Goal: Task Accomplishment & Management: Manage account settings

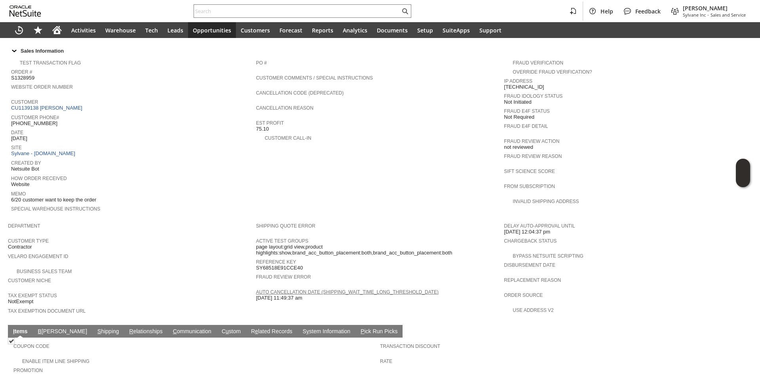
scroll to position [347, 0]
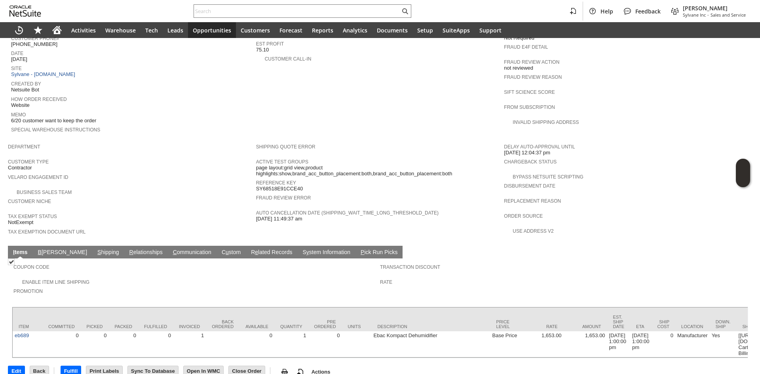
click at [92, 246] on td "S hipping" at bounding box center [108, 252] width 32 height 13
click at [95, 249] on link "S hipping" at bounding box center [108, 253] width 26 height 8
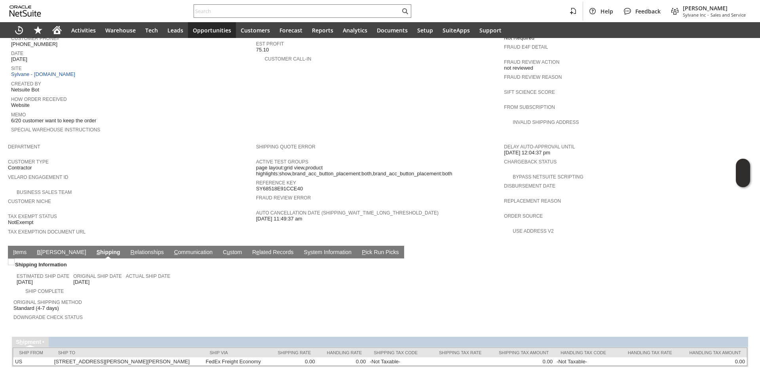
scroll to position [349, 0]
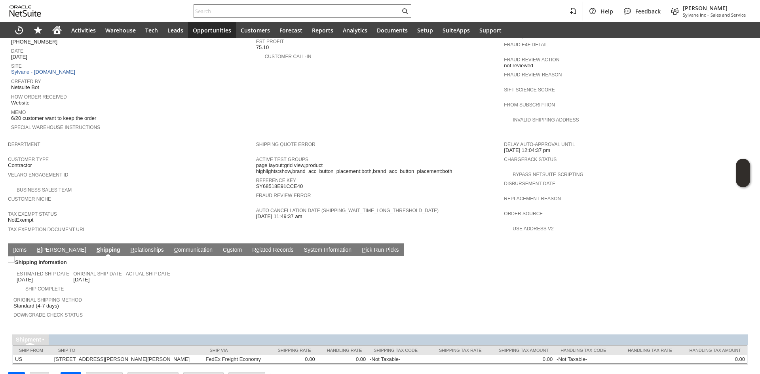
click at [19, 247] on link "I tems" at bounding box center [19, 251] width 17 height 8
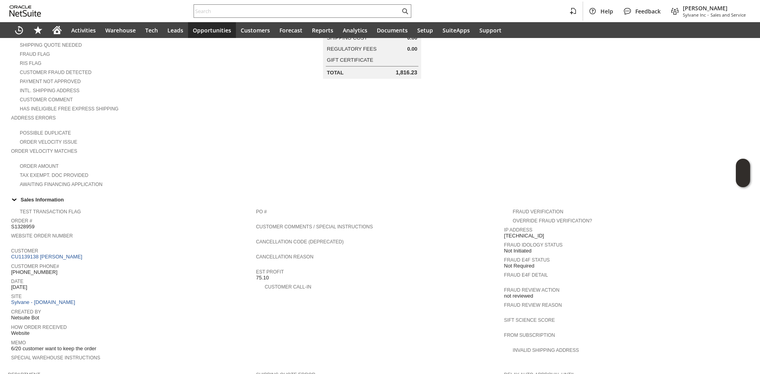
scroll to position [158, 0]
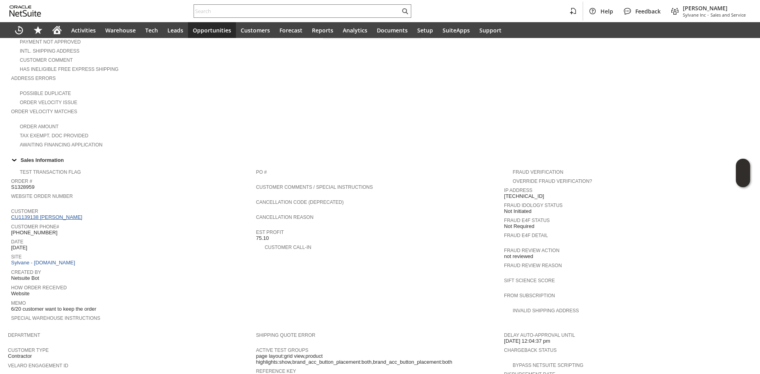
click at [52, 214] on link "CU1139138 [PERSON_NAME]" at bounding box center [47, 217] width 73 height 6
click at [213, 298] on span "Memo" at bounding box center [131, 302] width 241 height 8
drag, startPoint x: 37, startPoint y: 297, endPoint x: 48, endPoint y: 296, distance: 11.5
click at [48, 306] on span "6/20 customer want to keep the order" at bounding box center [53, 309] width 85 height 6
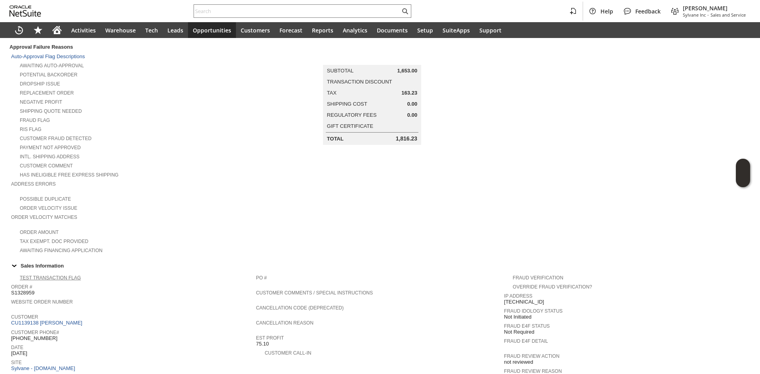
scroll to position [30, 0]
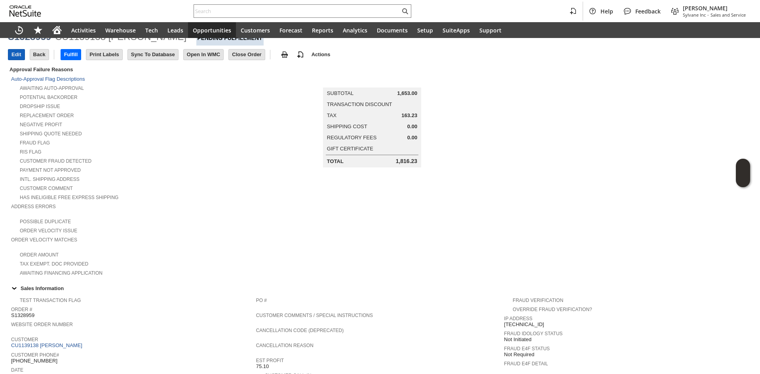
click at [17, 57] on input "Edit" at bounding box center [16, 54] width 16 height 10
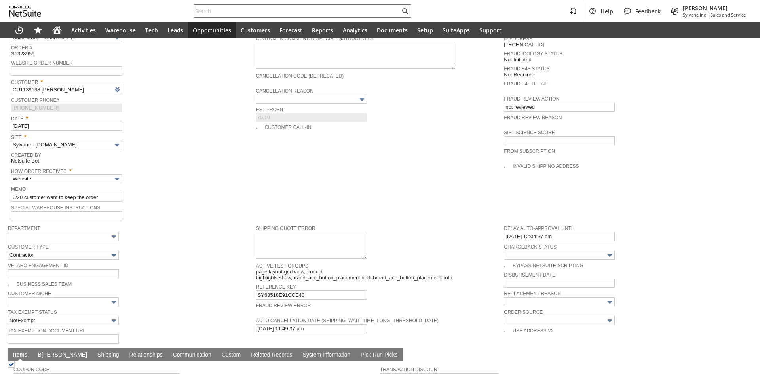
scroll to position [317, 0]
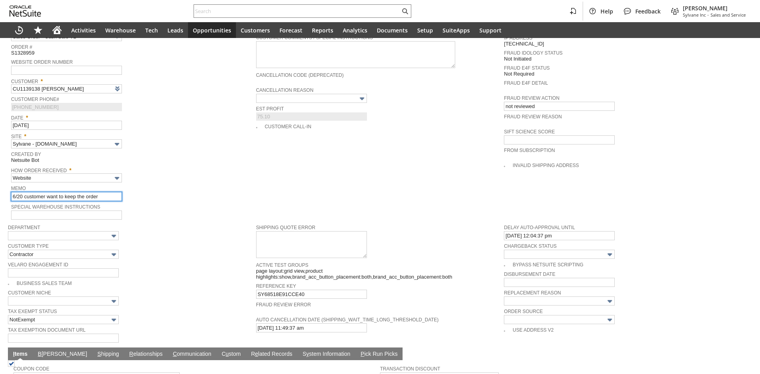
click at [21, 192] on input "6/20 customer want to keep the order" at bounding box center [66, 196] width 111 height 9
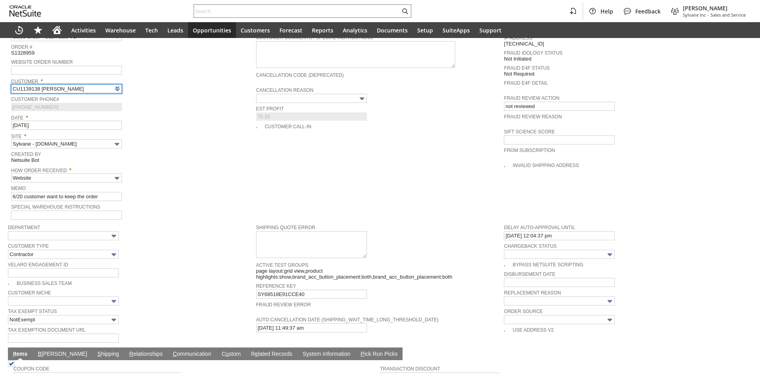
type input "Intelligent Recommendations ⁰"
click at [8, 188] on td "Test Transaction Flag Custom Form * Sales Order - Cash Sale V2 Order # S1328959…" at bounding box center [132, 116] width 248 height 209
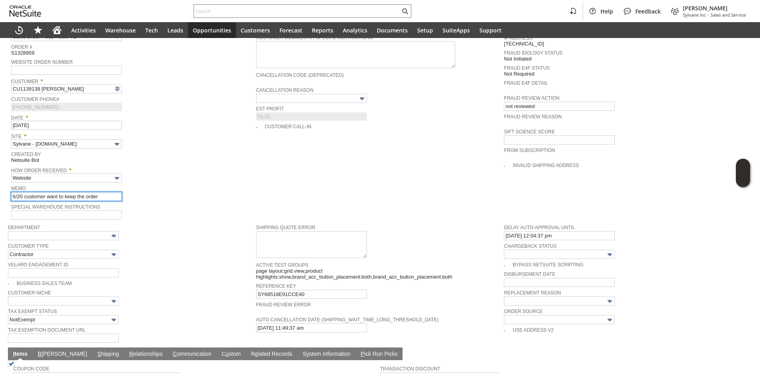
click at [20, 192] on input "6/20 customer want to keep the order" at bounding box center [66, 196] width 111 height 9
drag, startPoint x: 23, startPoint y: 190, endPoint x: -3, endPoint y: 189, distance: 25.3
click at [0, 189] on html "Help Feedback Gary J Llanasas Sylvane Inc - Sales and Service Activities Wareho…" at bounding box center [380, 187] width 760 height 374
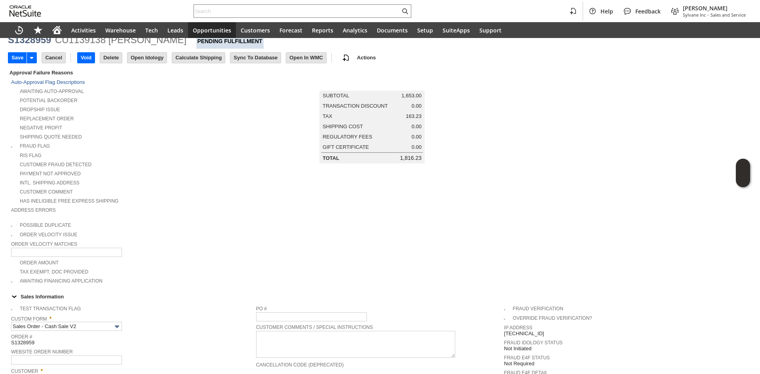
scroll to position [0, 0]
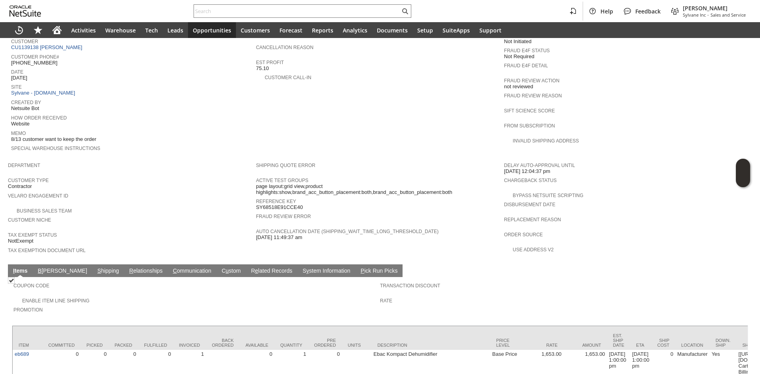
scroll to position [375, 0]
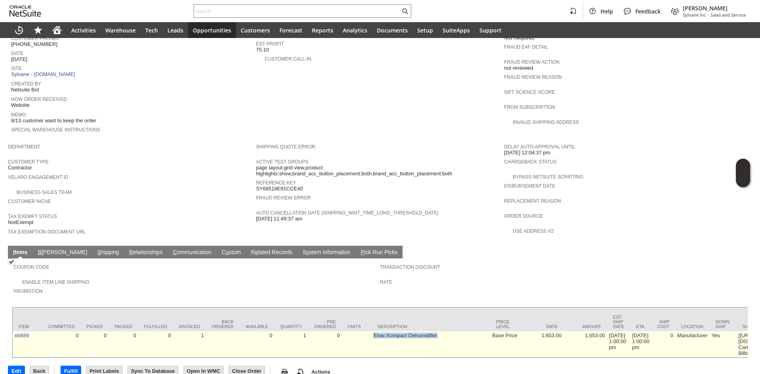
drag, startPoint x: 351, startPoint y: 315, endPoint x: 475, endPoint y: 319, distance: 123.5
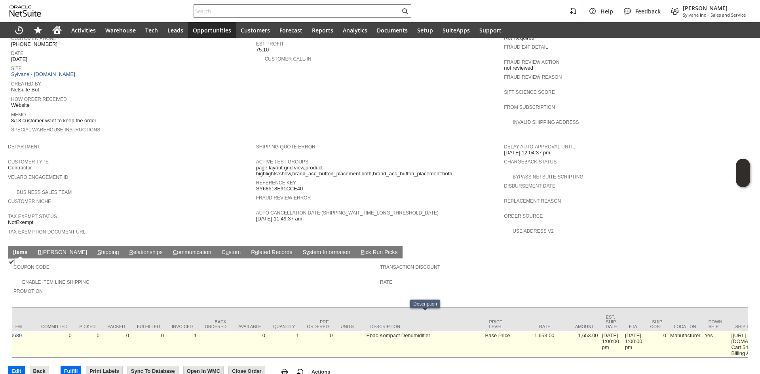
scroll to position [0, 0]
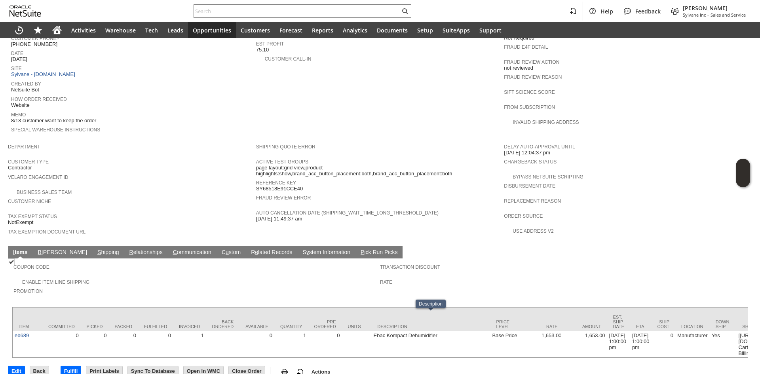
click at [95, 249] on link "S hipping" at bounding box center [108, 253] width 26 height 8
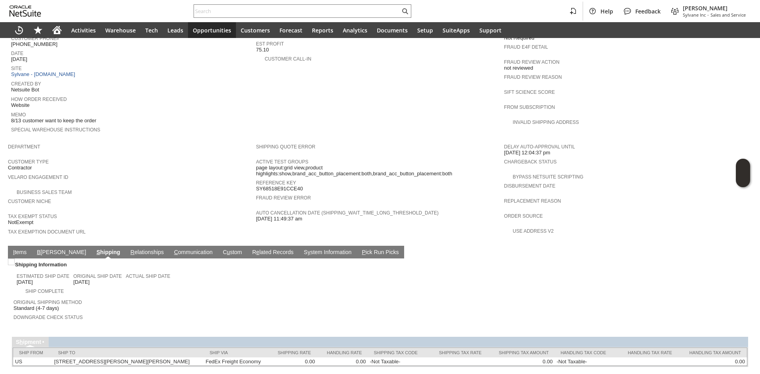
click at [20, 249] on link "I tems" at bounding box center [19, 253] width 17 height 8
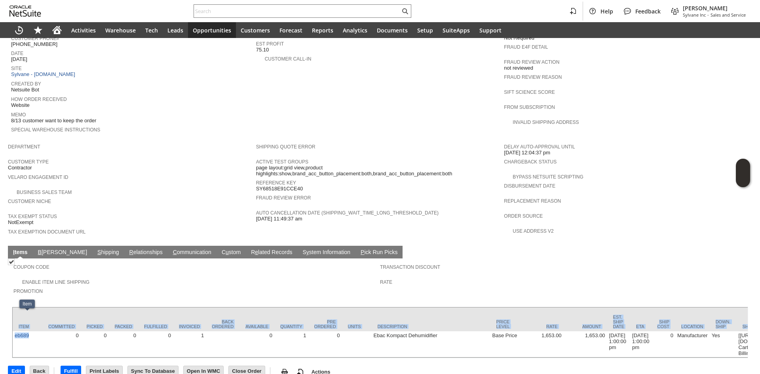
copy div "Item Committed Picked Packed Fulfilled Invoiced Back Ordered Available Quantity…"
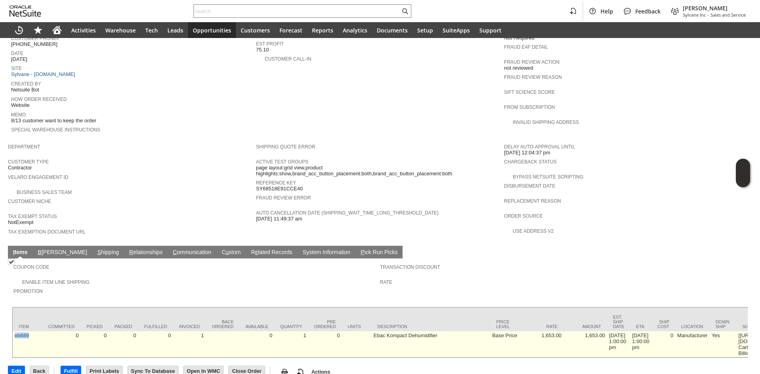
copy link "eb689"
drag, startPoint x: 35, startPoint y: 326, endPoint x: 15, endPoint y: 322, distance: 21.0
click at [15, 331] on td "eb689" at bounding box center [28, 344] width 30 height 26
drag, startPoint x: 315, startPoint y: 314, endPoint x: 352, endPoint y: 315, distance: 37.6
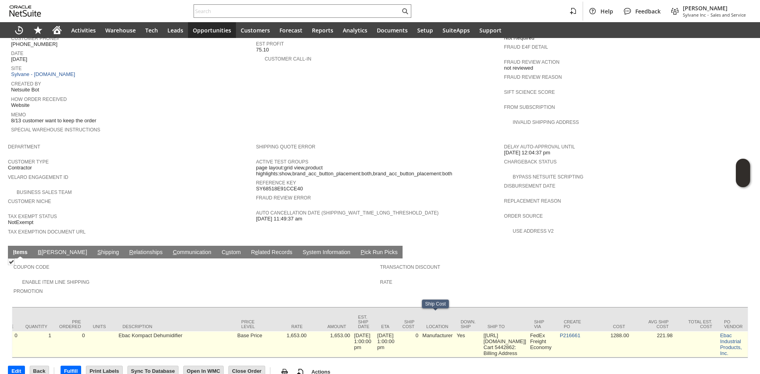
scroll to position [0, 264]
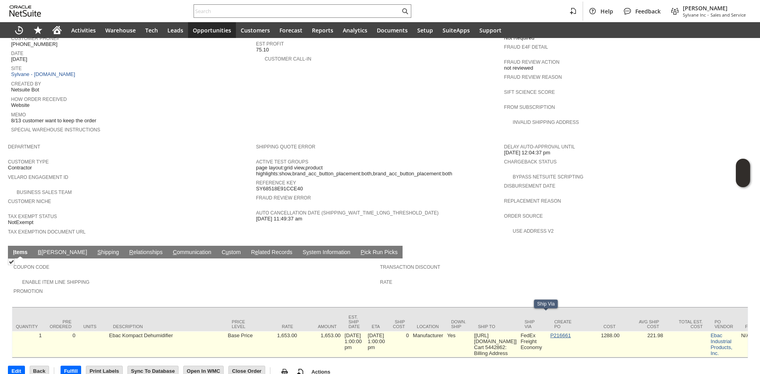
click at [569, 332] on link "P216661" at bounding box center [560, 335] width 21 height 6
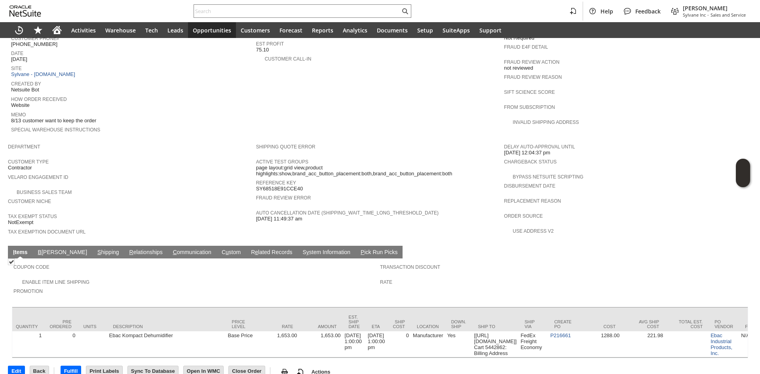
click at [47, 249] on link "B illing" at bounding box center [62, 253] width 53 height 8
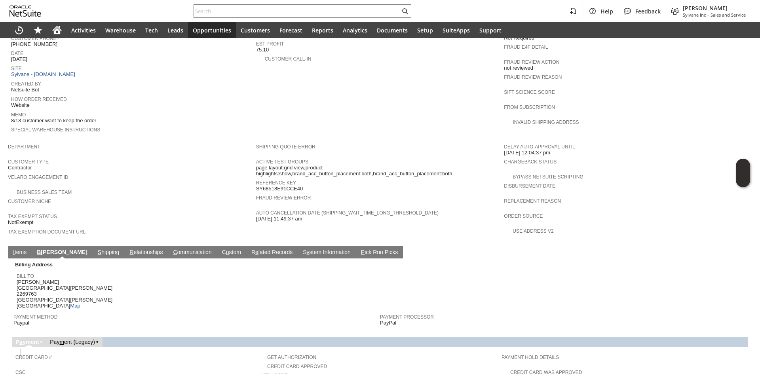
click at [96, 249] on link "S hipping" at bounding box center [109, 253] width 26 height 8
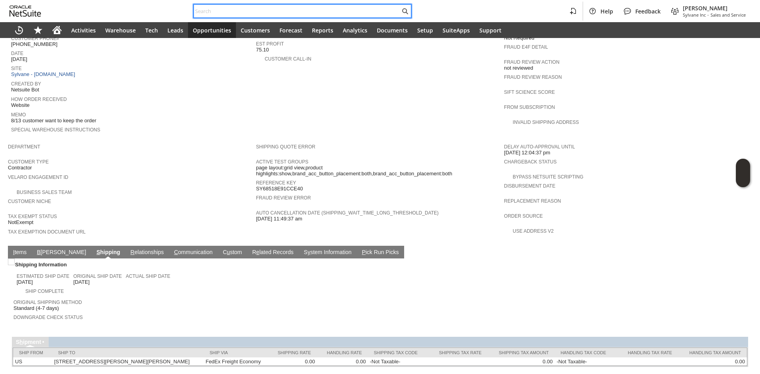
paste input "6096901751"
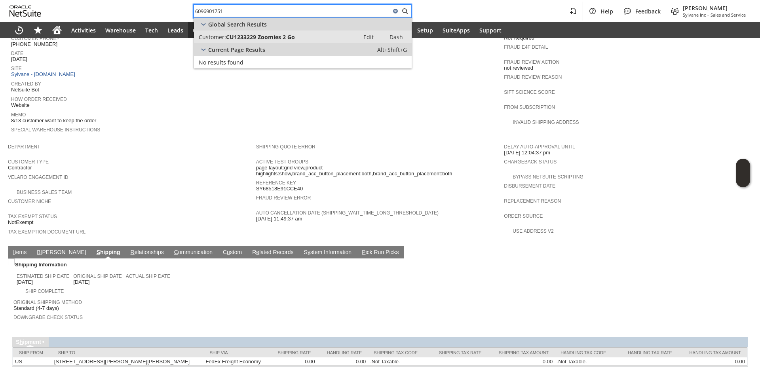
type input "6096901751"
click at [296, 38] on div "Customer: CU1233229 Zoomies 2 Go" at bounding box center [277, 37] width 156 height 8
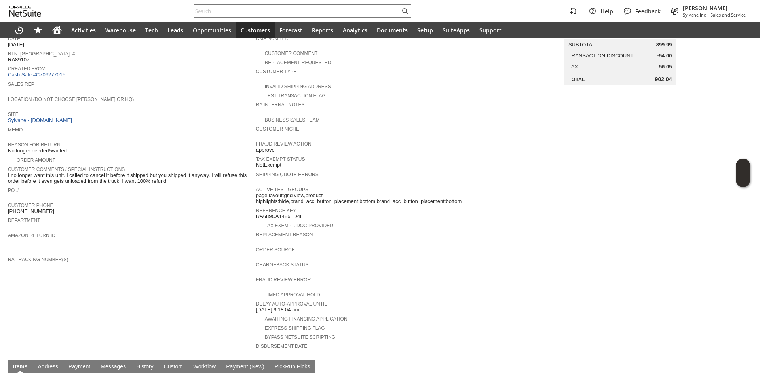
scroll to position [72, 0]
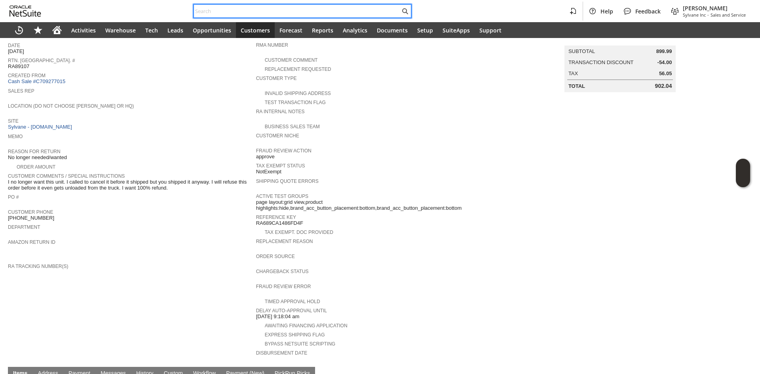
click at [254, 8] on input "text" at bounding box center [297, 10] width 206 height 9
paste input "4143121237"
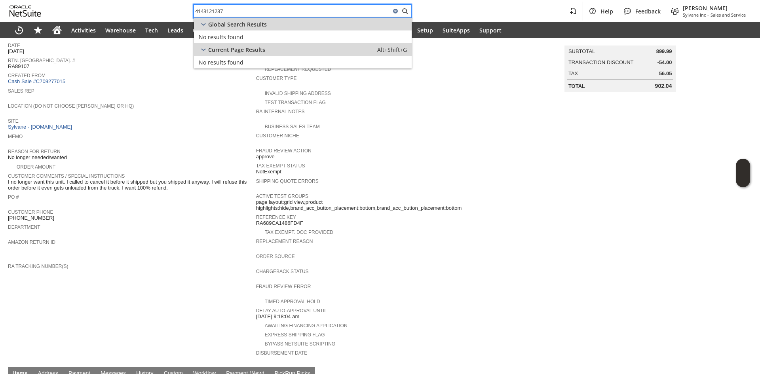
paste input "JOSEPH KOWALSKI"
click at [489, 243] on td "Replacement reason" at bounding box center [380, 243] width 248 height 15
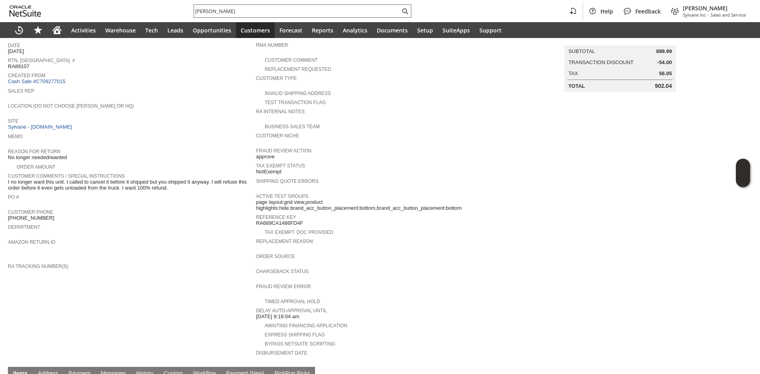
click at [256, 9] on input "JOSEPH KOWALSKI" at bounding box center [297, 10] width 206 height 9
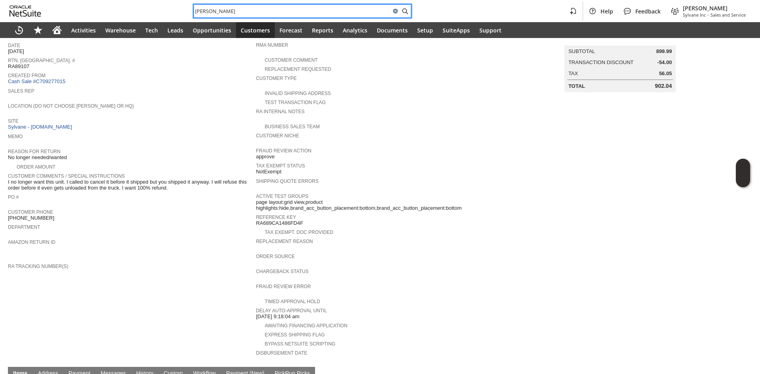
paste input "4143121237"
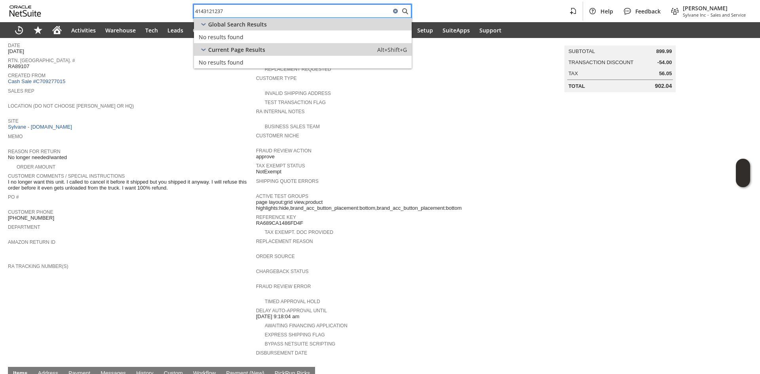
click at [263, 13] on input "4143121237" at bounding box center [292, 10] width 197 height 9
paste input "SY689CA68910514"
type input "SY689CA68910514"
click at [254, 41] on link "Sales Order: S1346457 (CU1234256 Cheryl Ziemak) Edit" at bounding box center [303, 36] width 218 height 13
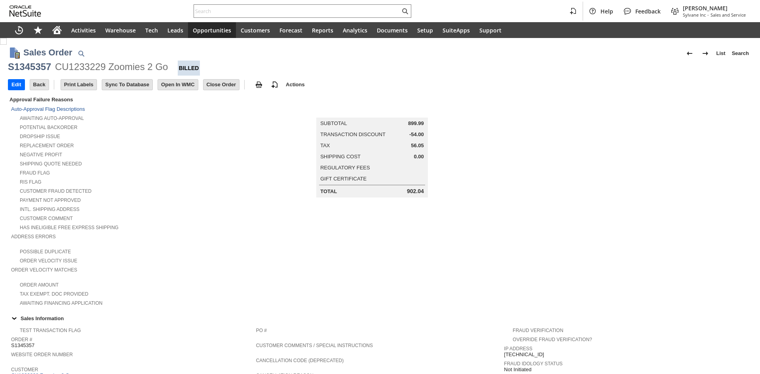
scroll to position [410, 0]
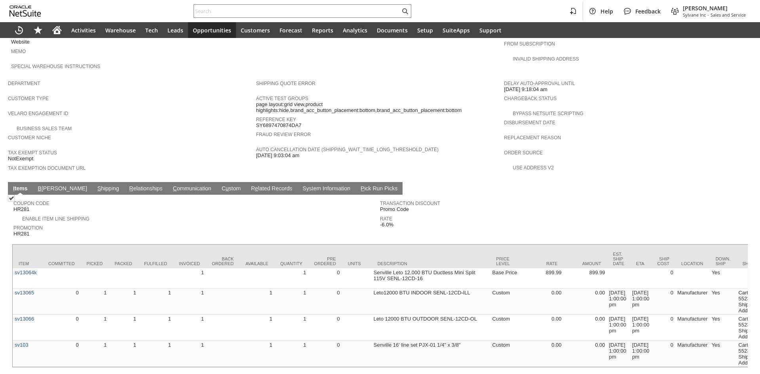
click at [95, 185] on link "S hipping" at bounding box center [108, 189] width 26 height 8
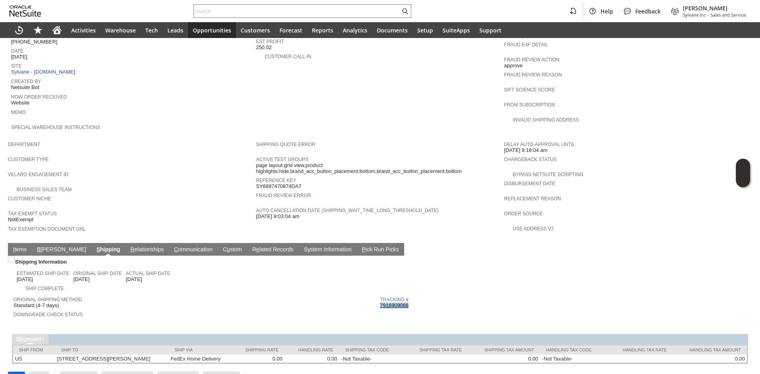
copy link "7916909066"
drag, startPoint x: 405, startPoint y: 288, endPoint x: 377, endPoint y: 284, distance: 27.5
click at [380, 294] on div "Tracking # 7916909066" at bounding box center [561, 301] width 362 height 14
click at [19, 246] on link "I tems" at bounding box center [19, 250] width 17 height 8
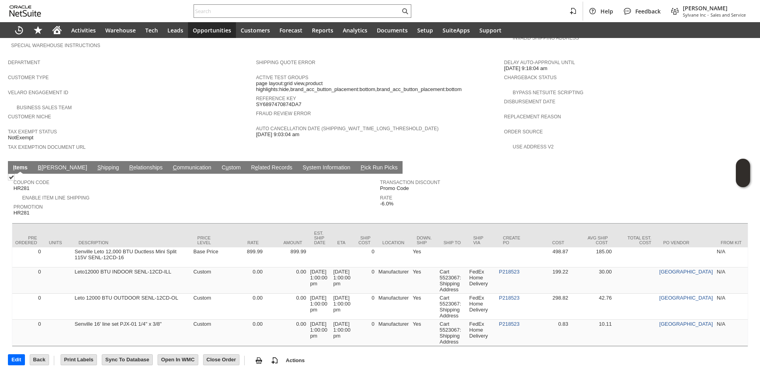
scroll to position [0, 304]
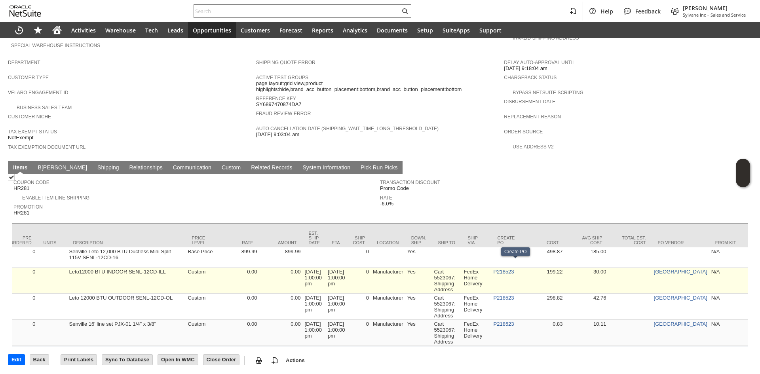
click at [514, 269] on link "P218523" at bounding box center [503, 272] width 21 height 6
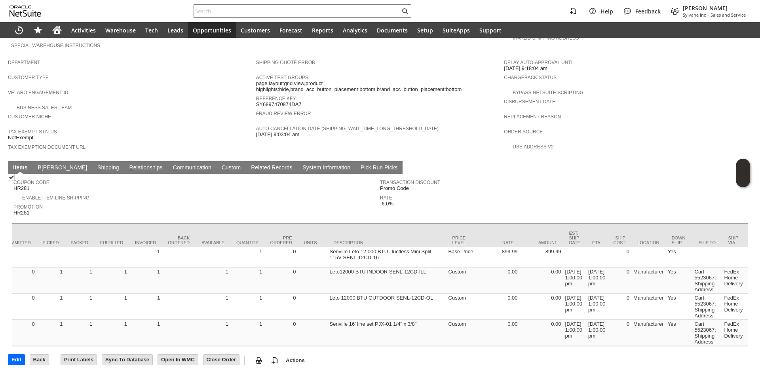
scroll to position [0, 0]
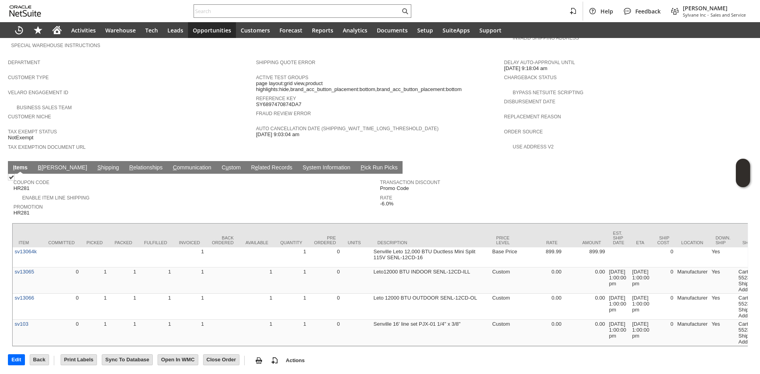
click at [97, 164] on span "S" at bounding box center [99, 167] width 4 height 6
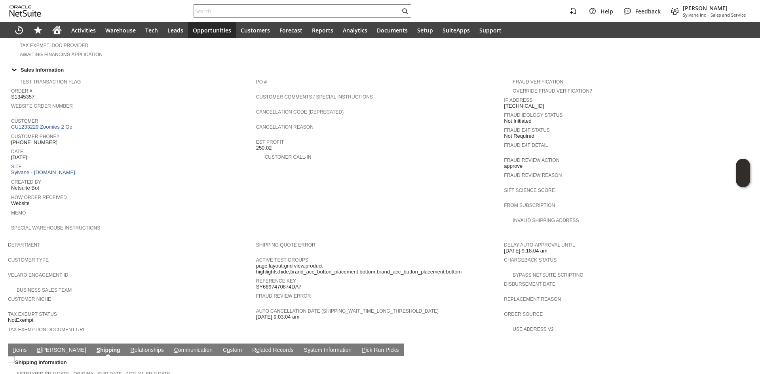
scroll to position [230, 0]
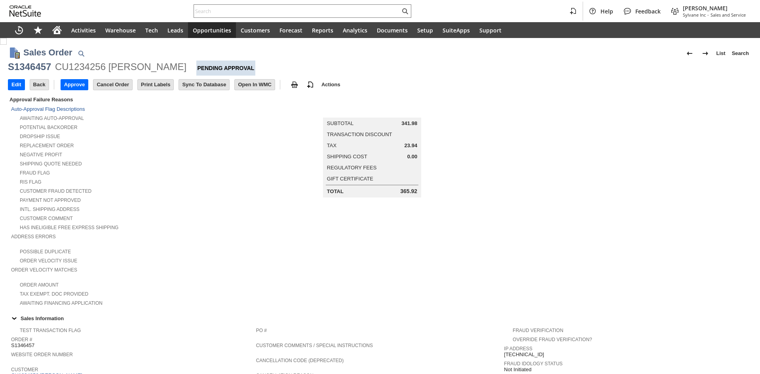
scroll to position [277, 0]
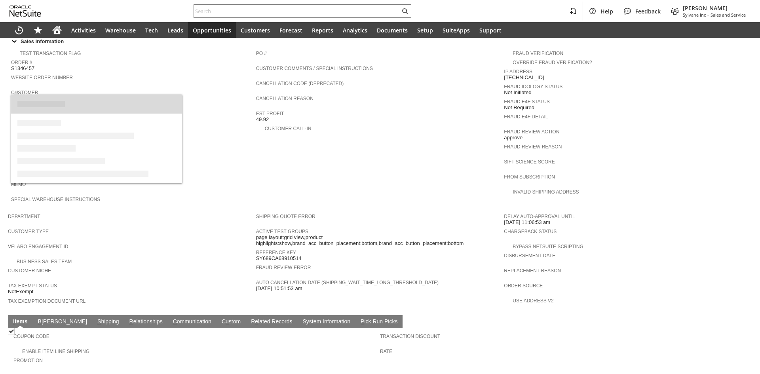
drag, startPoint x: 64, startPoint y: 89, endPoint x: 68, endPoint y: 91, distance: 4.6
click at [64, 95] on link "CU1234256 [PERSON_NAME]" at bounding box center [47, 98] width 73 height 6
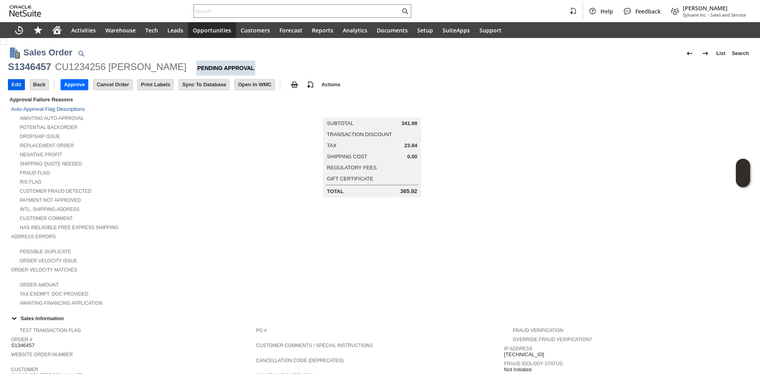
click at [13, 84] on input "Edit" at bounding box center [16, 85] width 16 height 10
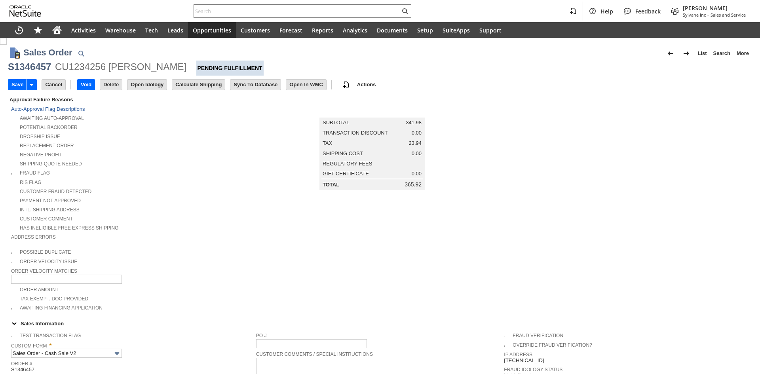
scroll to position [237, 0]
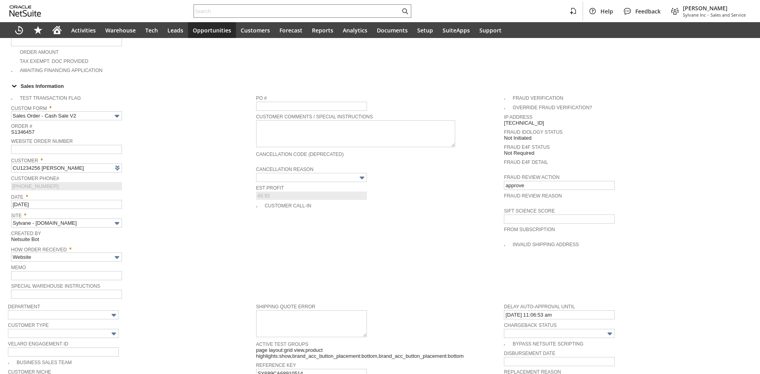
type input "Intelligent Recommendations ⁰"
click at [313, 173] on input "text" at bounding box center [311, 177] width 111 height 9
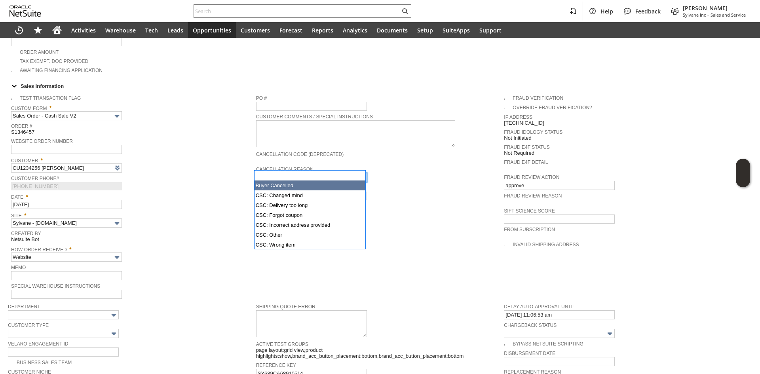
type input "Buyer Cancelled"
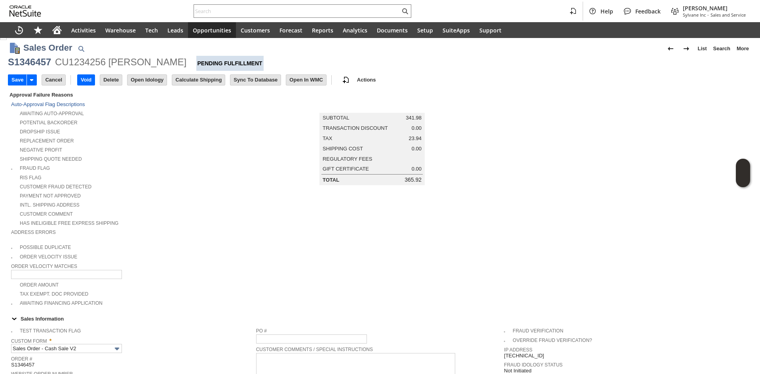
scroll to position [0, 0]
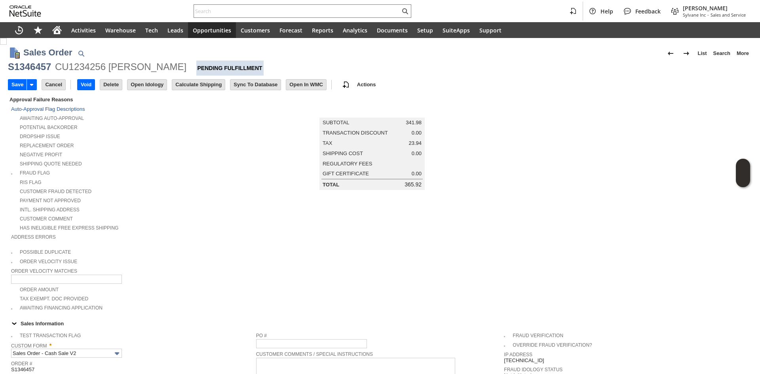
click at [211, 170] on div "Fraud Flag" at bounding box center [133, 172] width 245 height 9
click at [9, 83] on input "Save" at bounding box center [17, 85] width 18 height 10
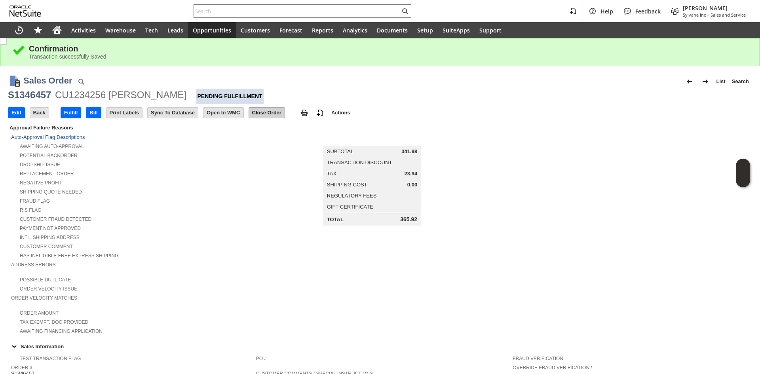
click at [264, 114] on input "Close Order" at bounding box center [267, 113] width 36 height 10
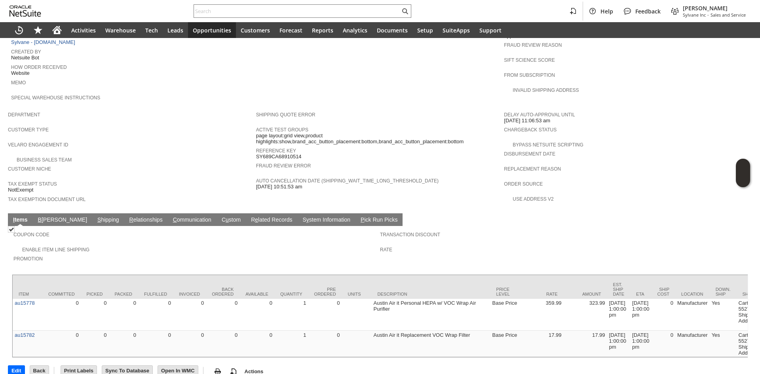
drag, startPoint x: 282, startPoint y: 202, endPoint x: 286, endPoint y: 203, distance: 4.1
click at [300, 216] on link "S y stem Information" at bounding box center [326, 220] width 52 height 8
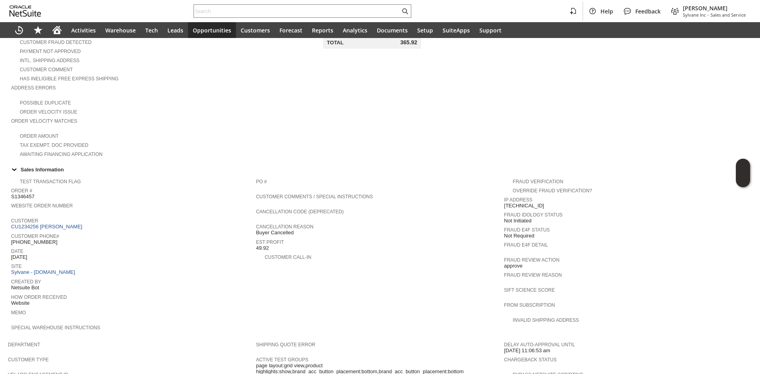
type input "1 to 25 of 97"
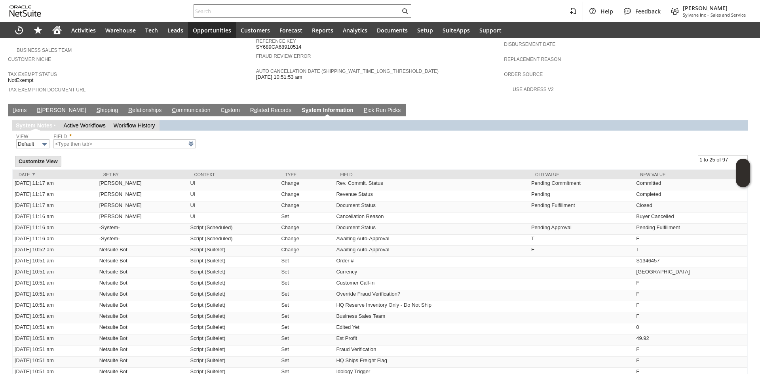
scroll to position [505, 0]
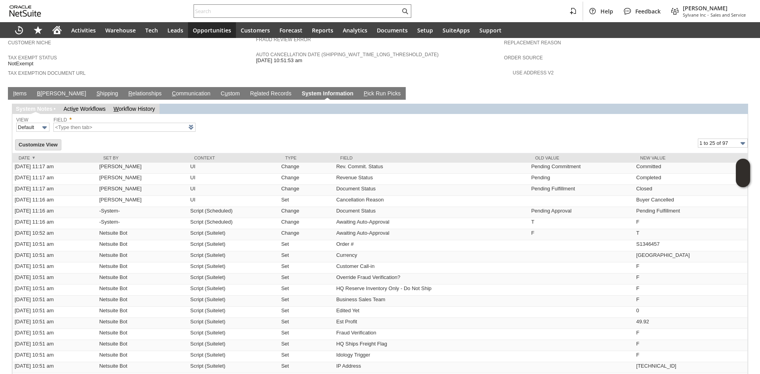
click at [16, 90] on link "I tems" at bounding box center [19, 94] width 17 height 8
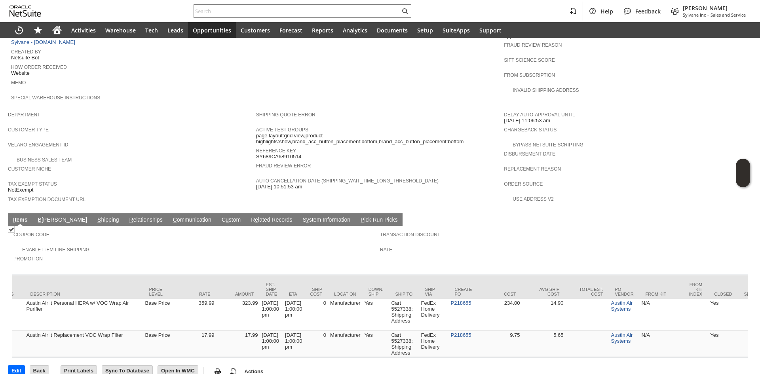
scroll to position [0, 357]
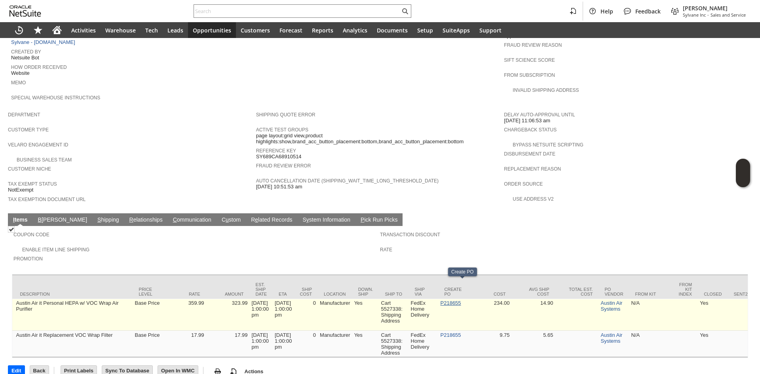
click at [461, 300] on link "P218655" at bounding box center [450, 303] width 21 height 6
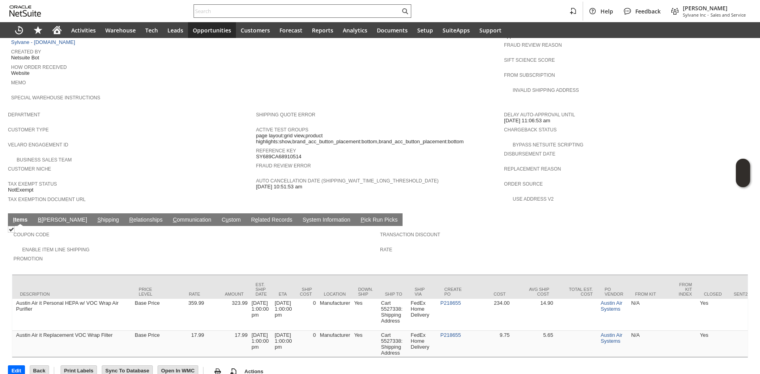
click at [264, 5] on div at bounding box center [302, 10] width 218 height 13
click at [268, 12] on input "text" at bounding box center [297, 10] width 206 height 9
paste input "S1343785"
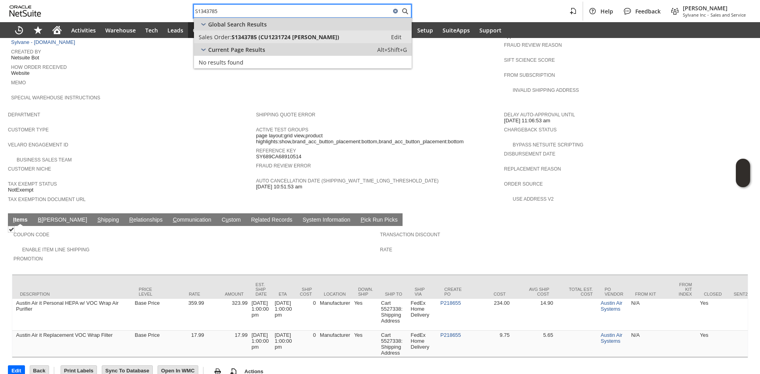
type input "S1343785"
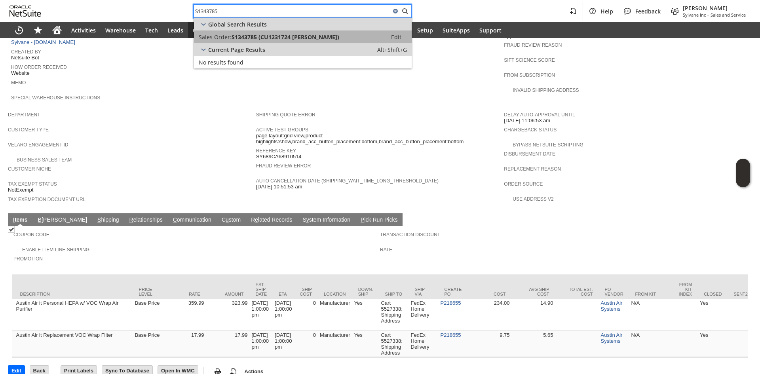
click at [273, 40] on span "S1343785 (CU1231724 Eric Sobocinski)" at bounding box center [285, 37] width 108 height 8
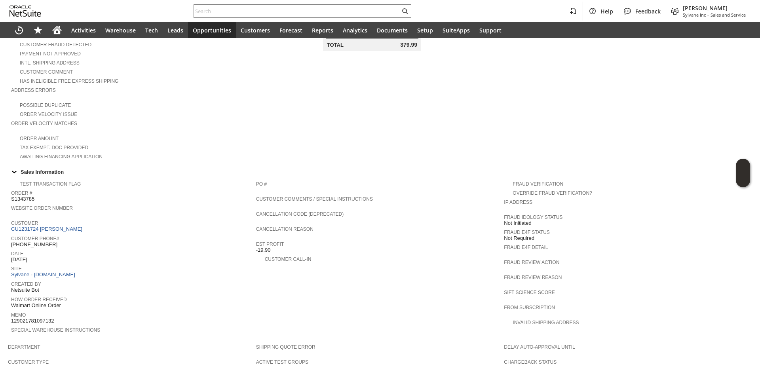
scroll to position [158, 0]
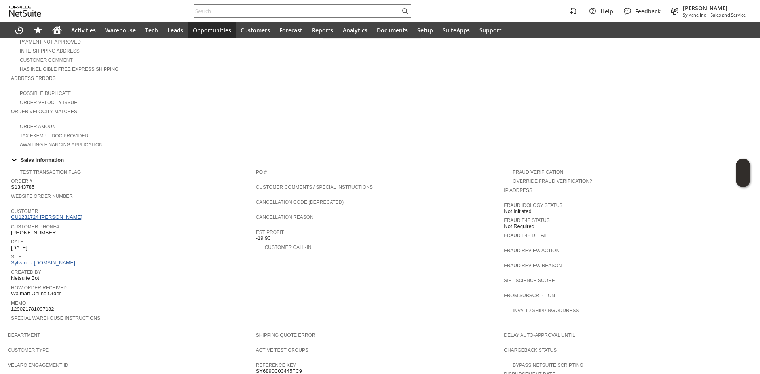
click at [66, 214] on link "CU1231724 [PERSON_NAME]" at bounding box center [47, 217] width 73 height 6
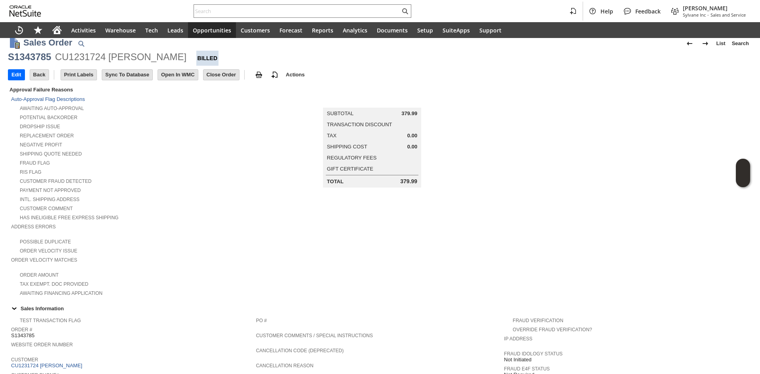
scroll to position [0, 0]
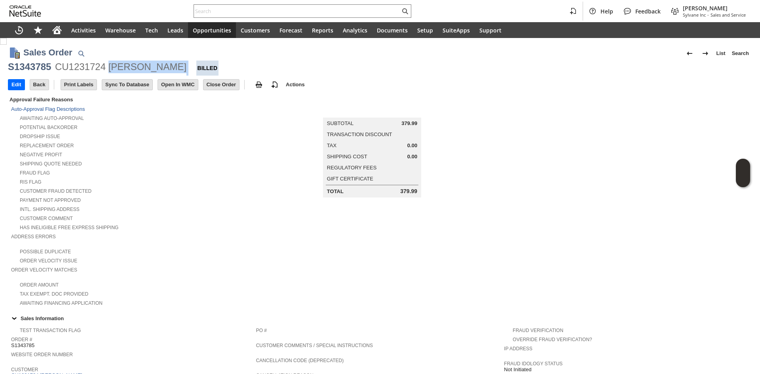
drag, startPoint x: 176, startPoint y: 69, endPoint x: 107, endPoint y: 72, distance: 68.9
click at [107, 72] on div "S1343785 CU1231724 Eric Sobocinski Billed" at bounding box center [380, 68] width 744 height 15
copy div "[PERSON_NAME]"
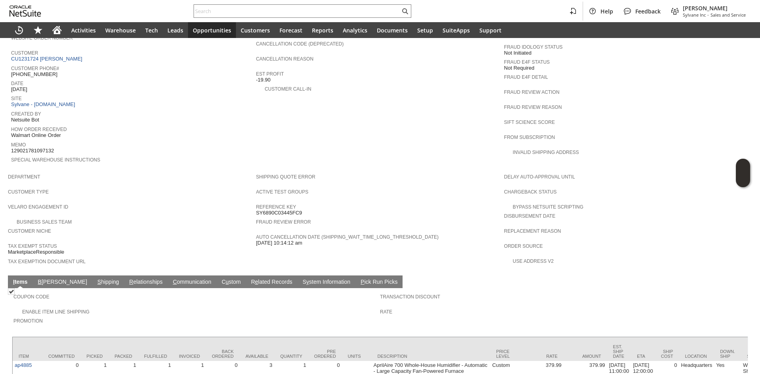
click at [95, 279] on link "S hipping" at bounding box center [108, 283] width 26 height 8
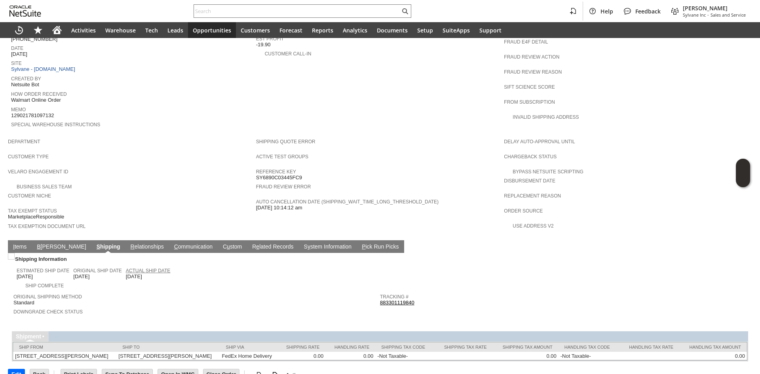
scroll to position [360, 0]
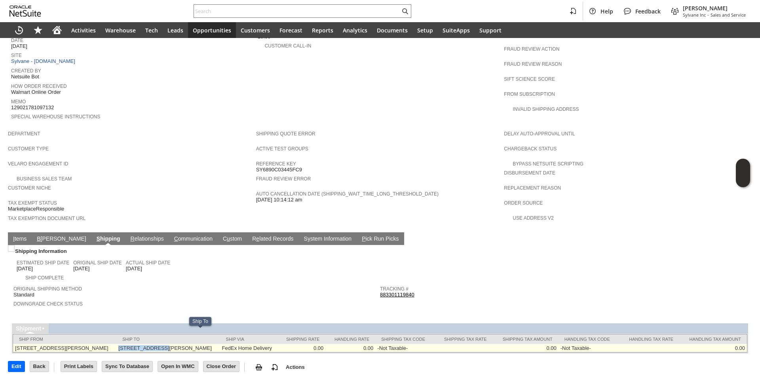
copy td "[STREET_ADDRESS][PERSON_NAME]"
drag, startPoint x: 142, startPoint y: 334, endPoint x: 186, endPoint y: 332, distance: 44.3
click at [186, 344] on td "[STREET_ADDRESS][PERSON_NAME]" at bounding box center [167, 348] width 103 height 8
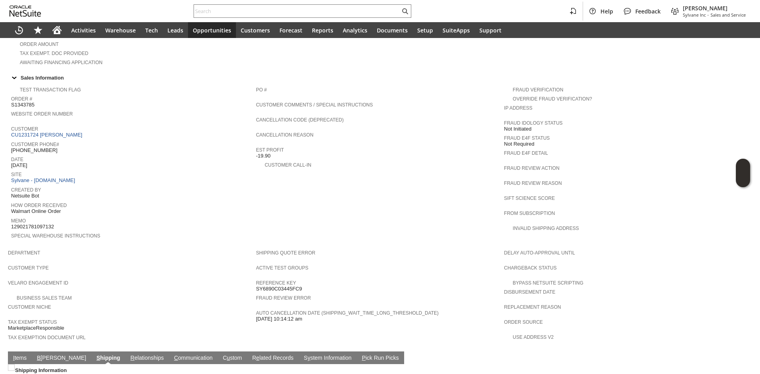
scroll to position [201, 0]
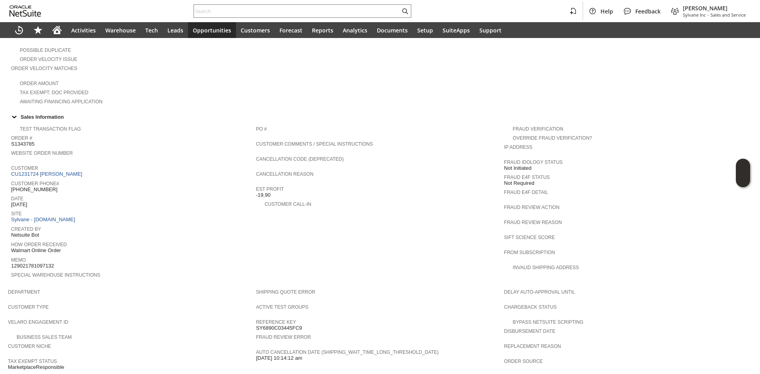
click at [36, 186] on span "[PHONE_NUMBER]" at bounding box center [34, 189] width 46 height 6
copy tbody "[PHONE_NUMBER]"
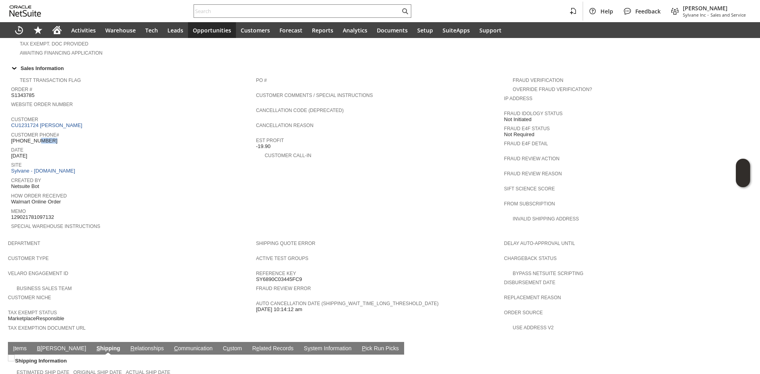
scroll to position [360, 0]
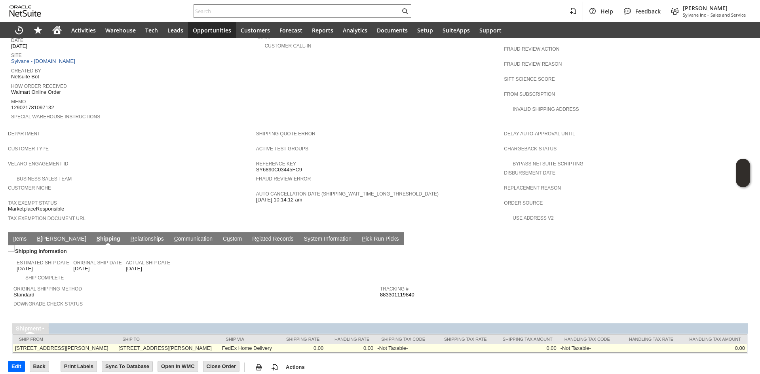
click at [220, 344] on td "[STREET_ADDRESS][PERSON_NAME]" at bounding box center [167, 348] width 103 height 8
copy td "48103"
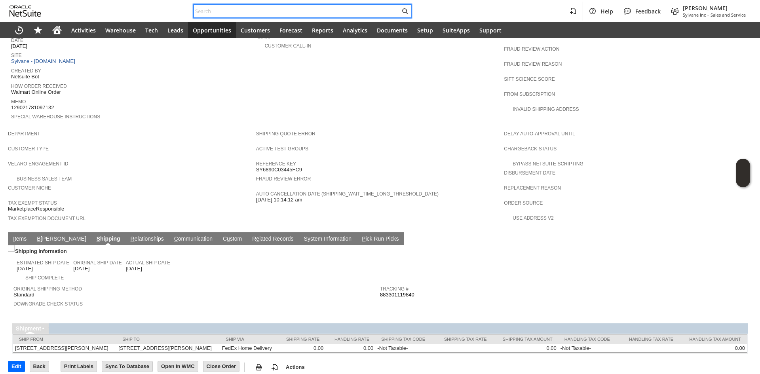
click at [260, 10] on input "text" at bounding box center [297, 10] width 206 height 9
paste input "P218221"
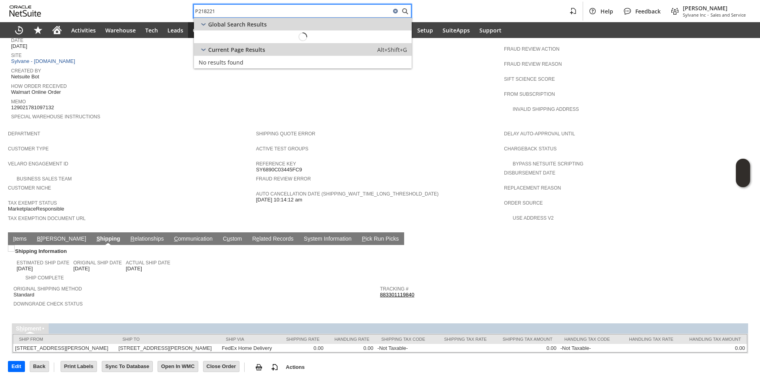
type input "P218221"
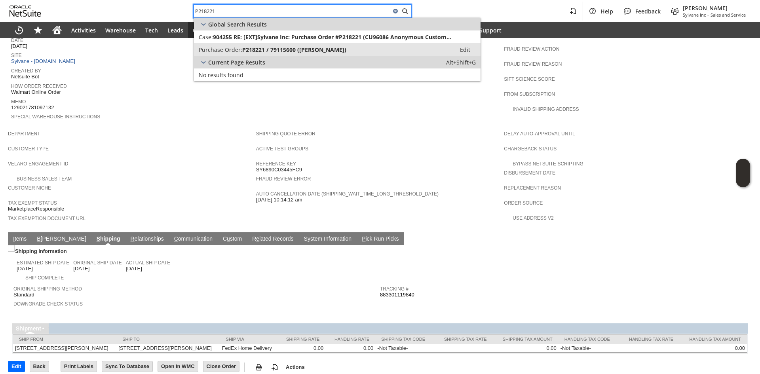
click at [252, 45] on link "Purchase Order: P218221 / 79115600 (Friedrich) Edit" at bounding box center [337, 49] width 286 height 13
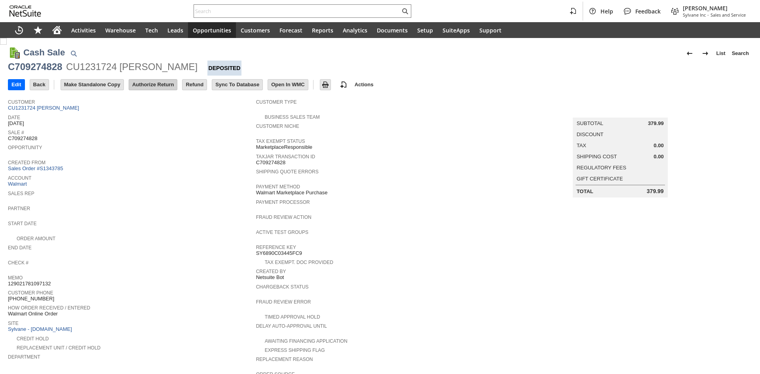
click at [147, 85] on input "Authorize Return" at bounding box center [153, 85] width 48 height 10
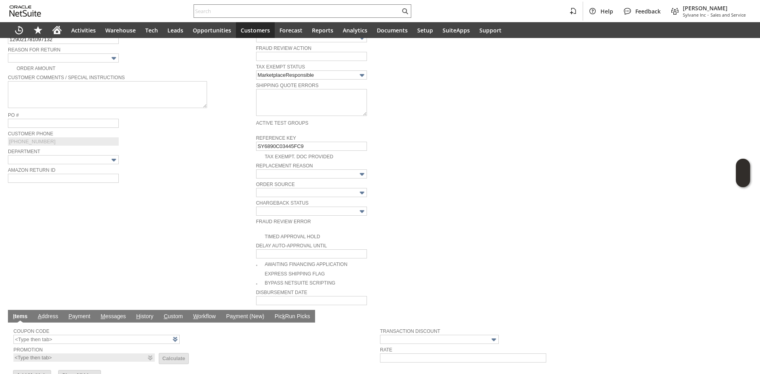
scroll to position [229, 0]
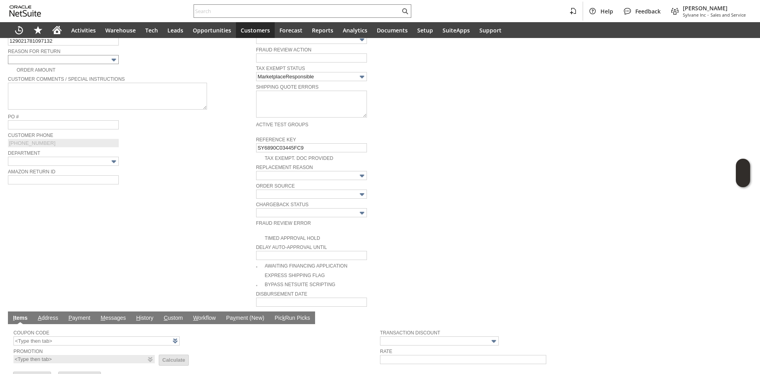
drag, startPoint x: 82, startPoint y: 65, endPoint x: 83, endPoint y: 59, distance: 5.9
click at [82, 62] on tbody "Customer * CU1231724 Eric Sobocinski List Search Date * 8/13/2025 Rtn. Auth. # …" at bounding box center [132, 32] width 248 height 335
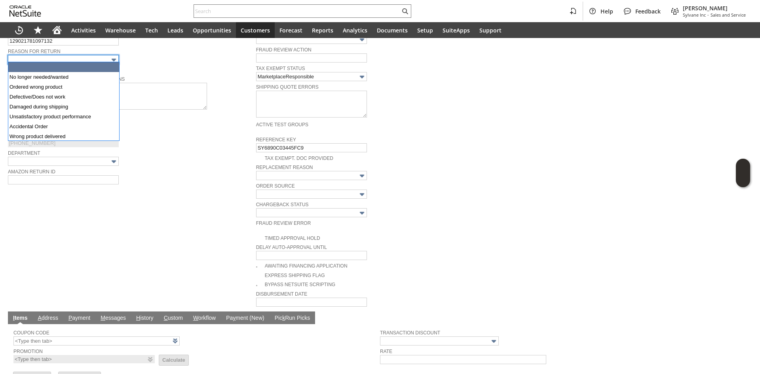
click at [83, 59] on input "text" at bounding box center [63, 59] width 111 height 9
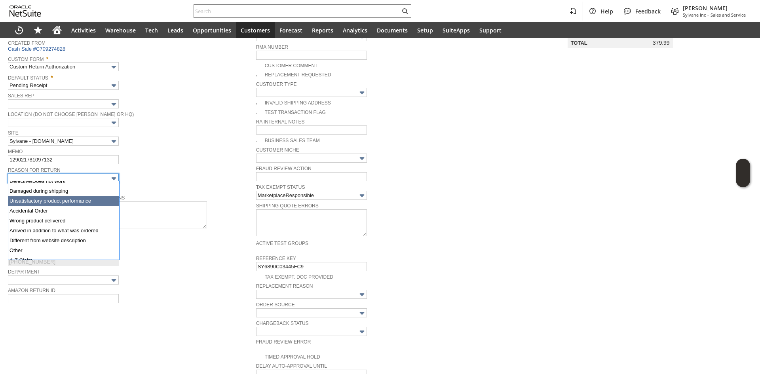
scroll to position [40, 0]
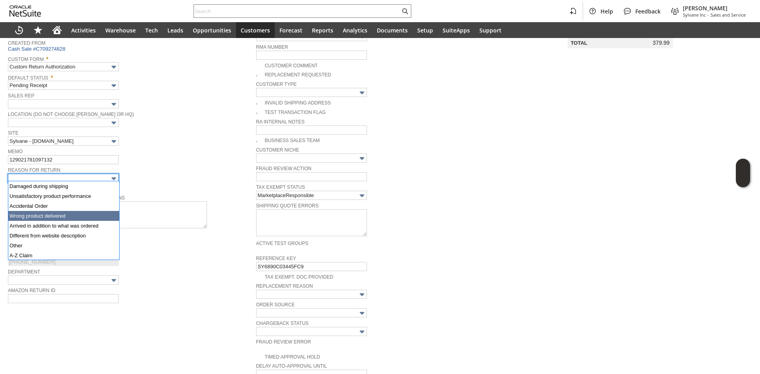
type input "Wrong product delivered"
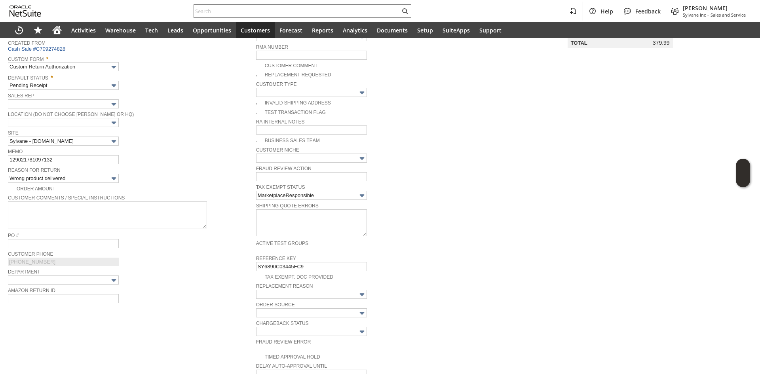
click at [150, 130] on span "Site" at bounding box center [130, 132] width 244 height 9
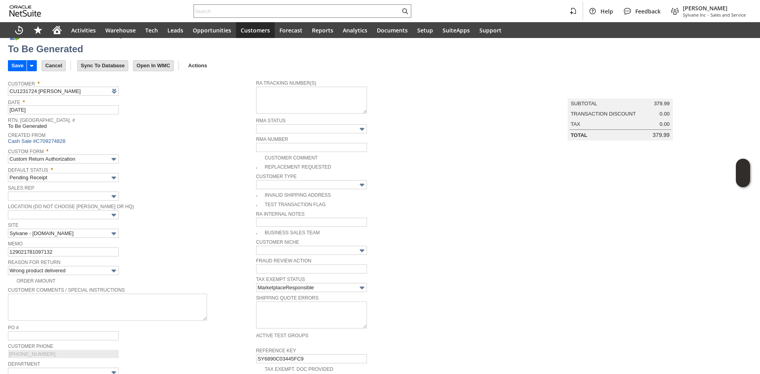
scroll to position [0, 0]
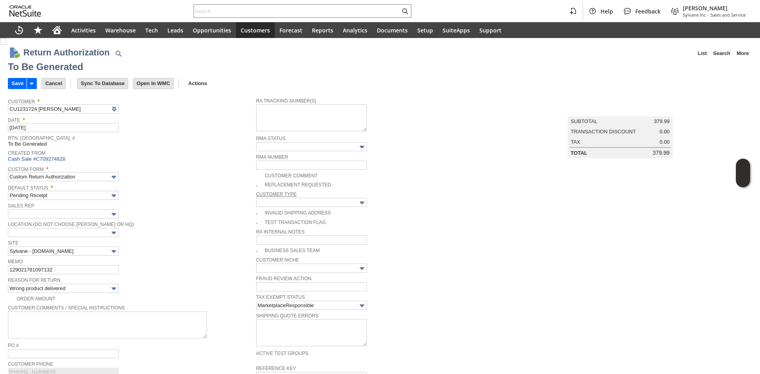
click at [251, 182] on td "Custom Form * Custom Return Authorization" at bounding box center [132, 172] width 248 height 19
click at [256, 185] on span at bounding box center [260, 185] width 9 height 7
click at [7, 45] on img at bounding box center [3, 41] width 7 height 7
checkbox input "true"
click at [245, 187] on span "Default Status *" at bounding box center [130, 186] width 244 height 9
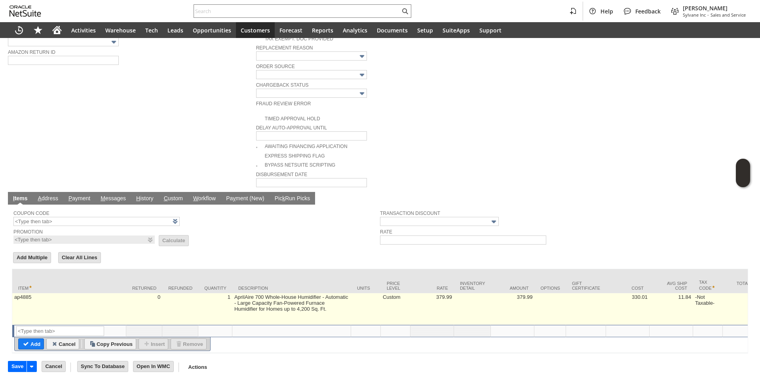
click at [395, 293] on td "Custom" at bounding box center [396, 309] width 30 height 32
type input "Custom"
type input "OK"
type input "Make Copy"
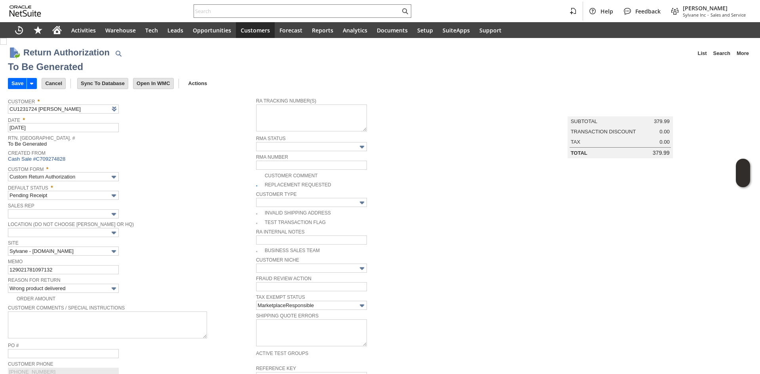
click at [7, 45] on img at bounding box center [3, 41] width 7 height 7
checkbox input "false"
click at [215, 183] on span "Default Status *" at bounding box center [130, 186] width 244 height 9
click at [18, 84] on input "Save" at bounding box center [17, 83] width 18 height 10
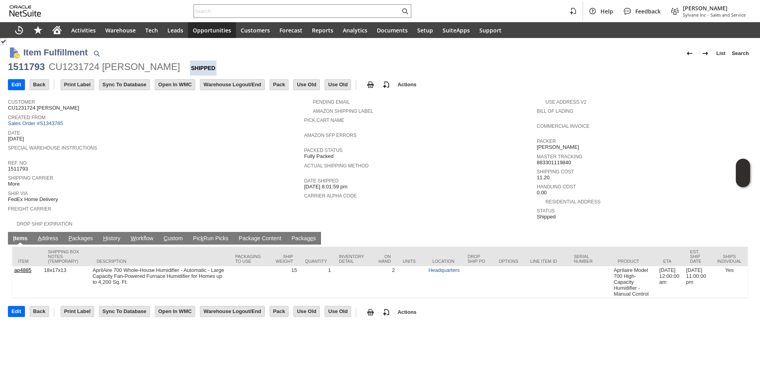
click at [79, 235] on link "P ackages" at bounding box center [80, 239] width 28 height 8
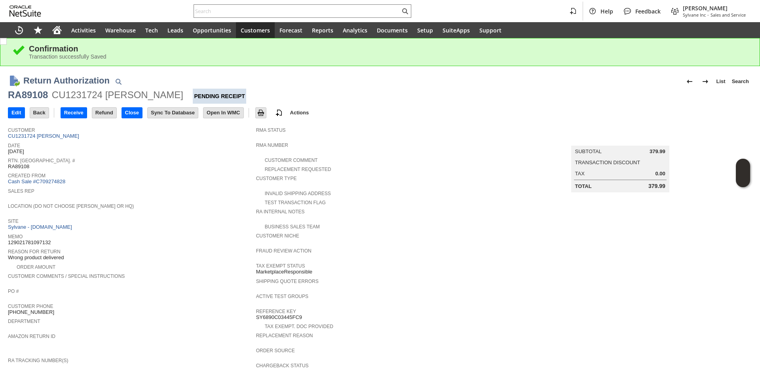
click at [27, 97] on div "RA89108" at bounding box center [28, 95] width 40 height 13
copy div "RA89108"
click at [18, 112] on input "Edit" at bounding box center [16, 113] width 16 height 10
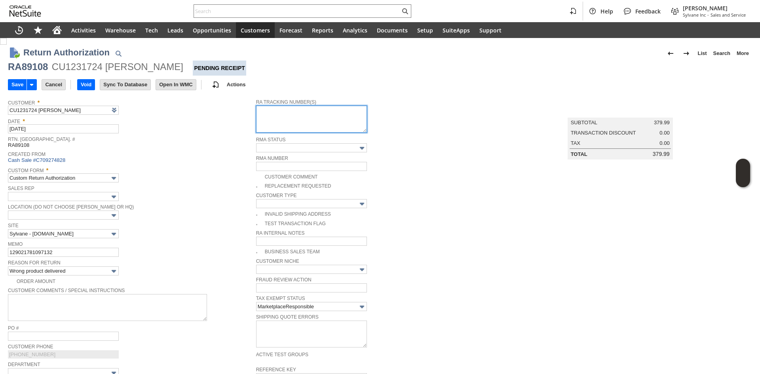
click at [273, 115] on textarea at bounding box center [311, 119] width 111 height 27
paste textarea "791892438847"
type textarea "791892438847"
click at [228, 155] on span "Created From" at bounding box center [130, 153] width 244 height 8
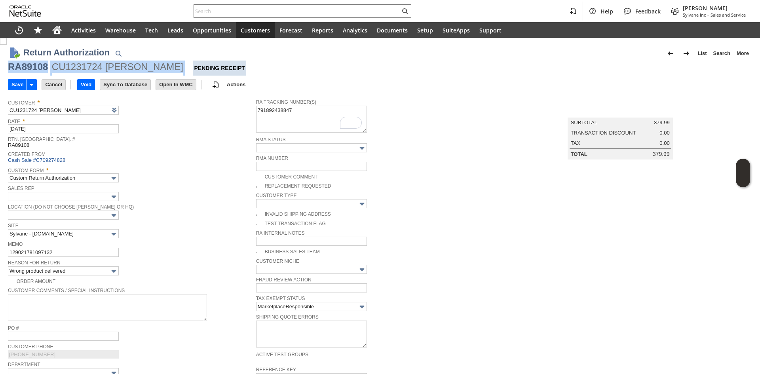
copy div "RA89108 CU1231724 [PERSON_NAME]"
drag, startPoint x: 10, startPoint y: 67, endPoint x: 40, endPoint y: 87, distance: 35.7
click at [173, 66] on div "RA89108 CU1231724 [PERSON_NAME] Pending Receipt" at bounding box center [380, 68] width 744 height 15
click at [21, 86] on input "Save" at bounding box center [17, 85] width 18 height 10
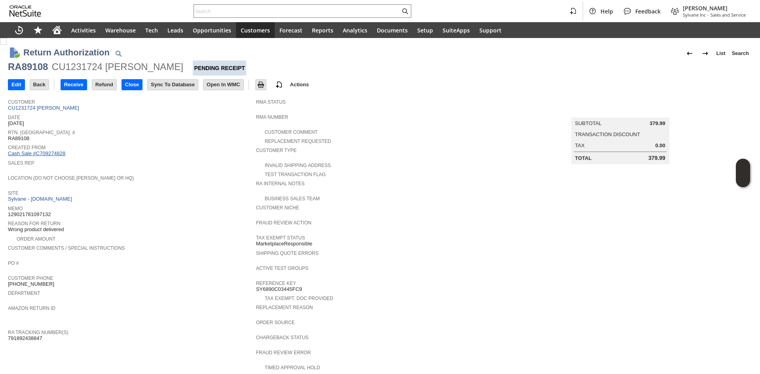
click at [63, 150] on link "Cash Sale #C709274828" at bounding box center [36, 153] width 57 height 6
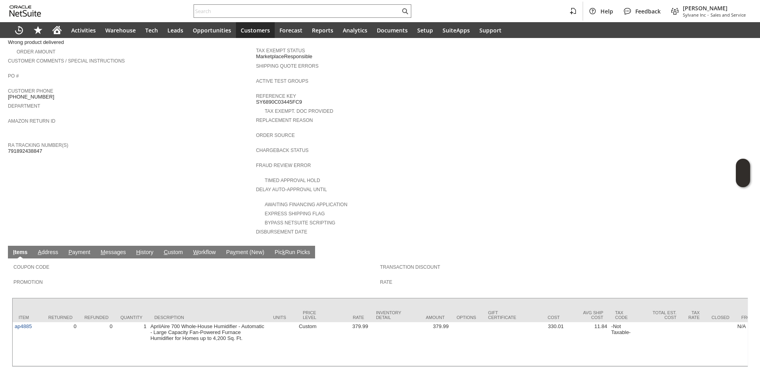
scroll to position [203, 0]
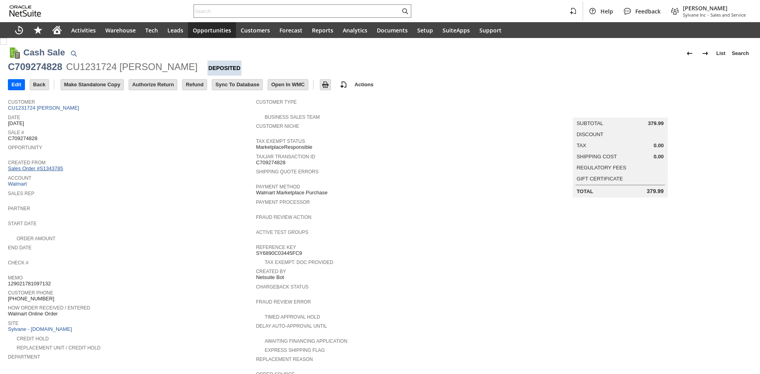
click at [53, 166] on link "Sales Order #S1343785" at bounding box center [36, 168] width 57 height 6
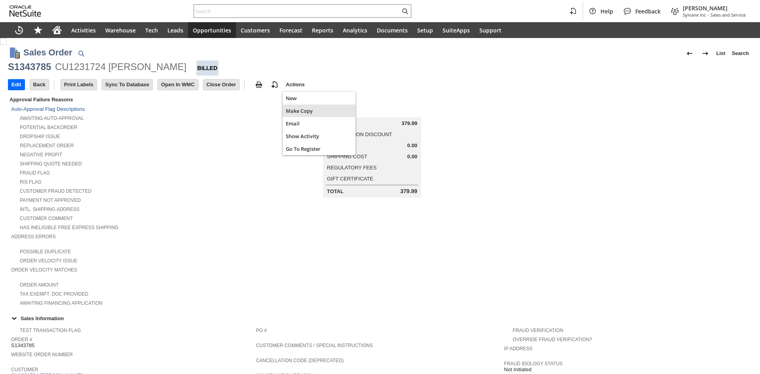
click at [288, 115] on div "Make Copy" at bounding box center [319, 110] width 73 height 13
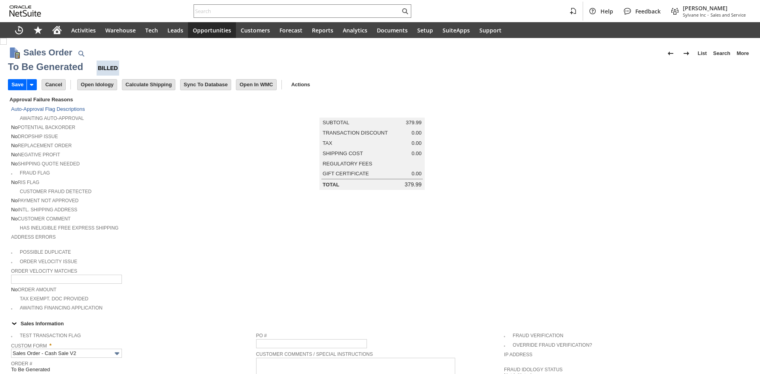
type input "Headquarters - Phone/Fax"
type input "Make Copy"
type input "Intelligent Recommendations ⁰"
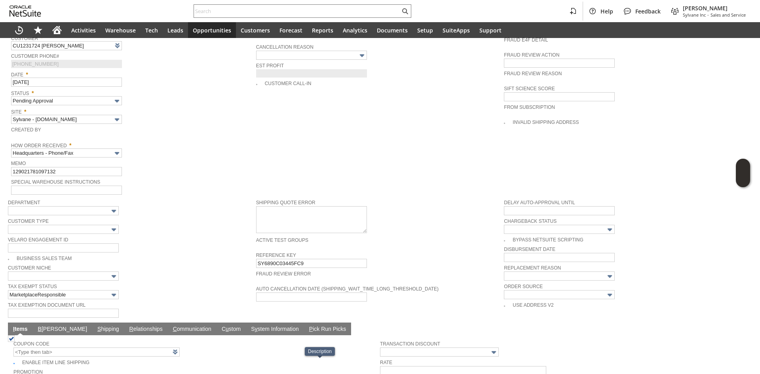
scroll to position [342, 0]
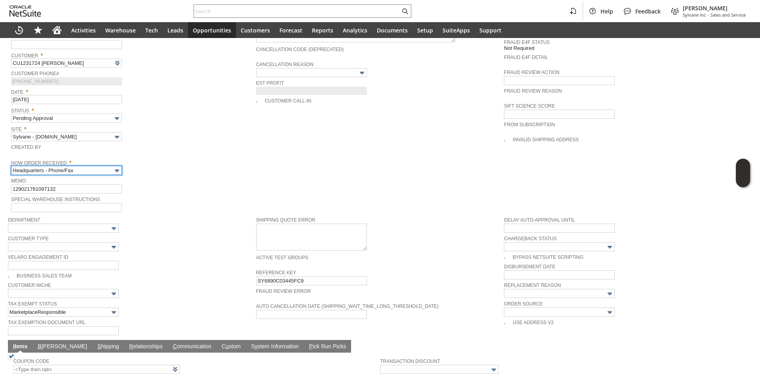
click at [84, 166] on input "Headquarters - Phone/Fax" at bounding box center [66, 170] width 111 height 9
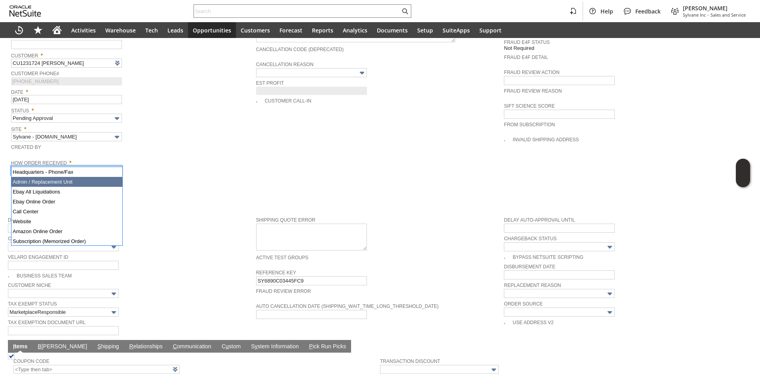
type input "Admin / Replacement Unit"
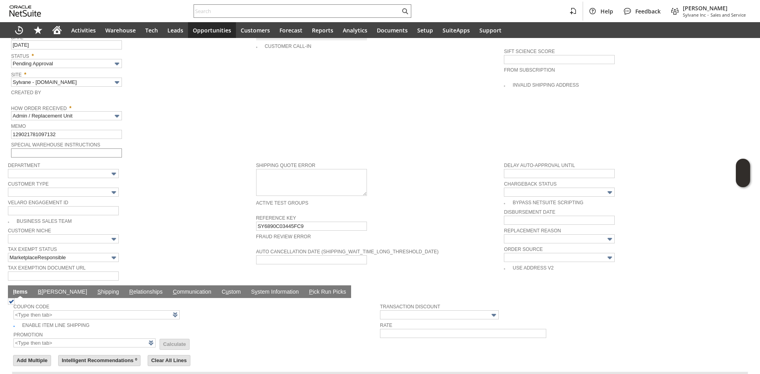
scroll to position [383, 0]
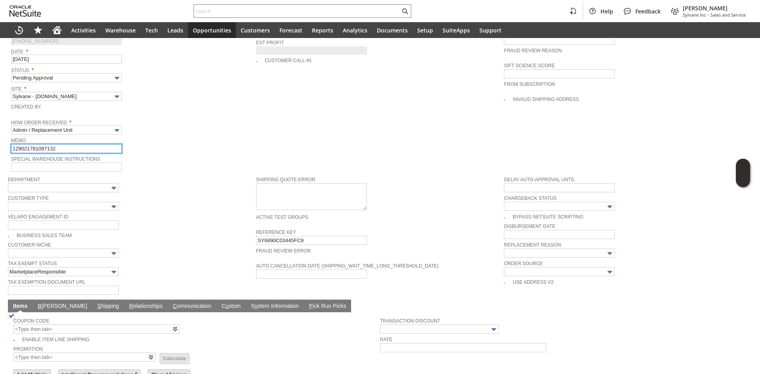
click at [71, 144] on input "129021781097132" at bounding box center [66, 148] width 111 height 9
type input "Replacement Order"
click at [38, 163] on input "text" at bounding box center [66, 167] width 111 height 9
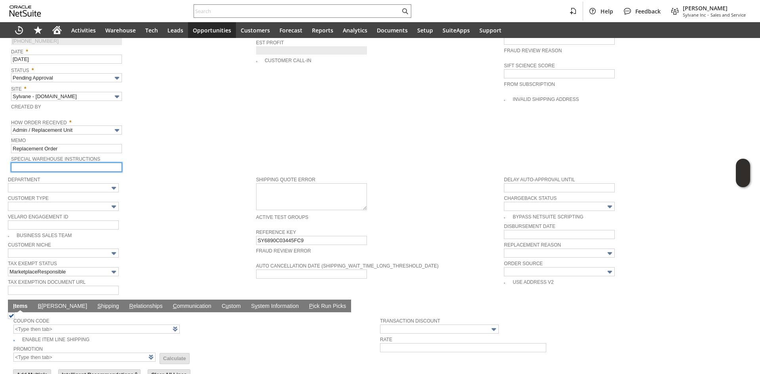
type input "a"
paste input "RA89108"
type input "RA89108"
paste input "make sure it's the AprilAire 700 Automatic"
type input "make sure it's the AprilAire 700 Automatic"
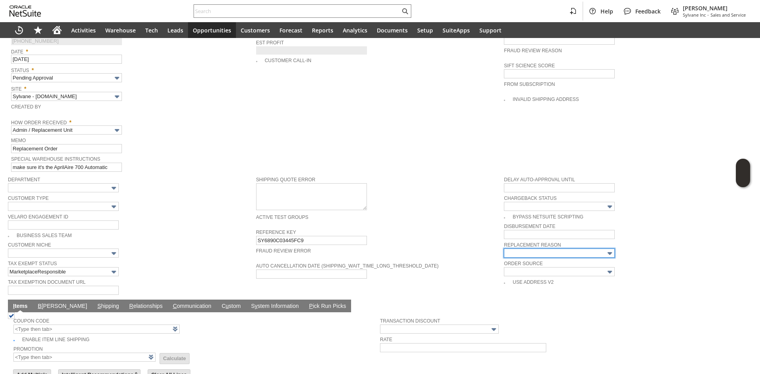
click at [537, 248] on input "text" at bounding box center [559, 252] width 111 height 9
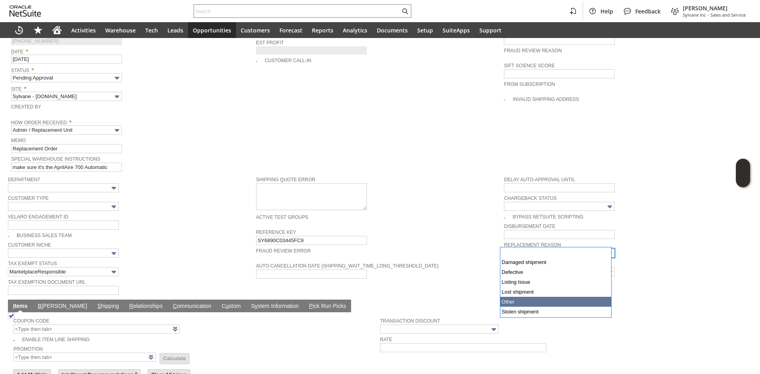
type input "Other"
click at [462, 227] on span "Reference Key" at bounding box center [378, 231] width 244 height 9
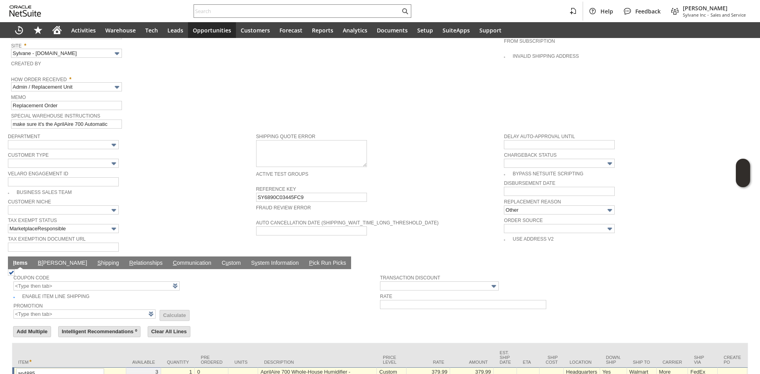
scroll to position [501, 0]
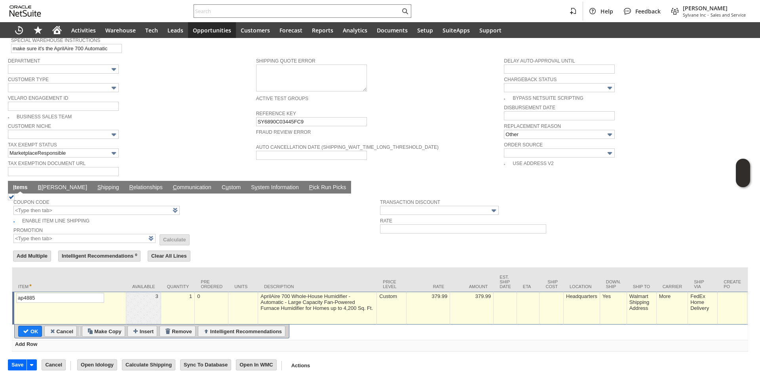
click at [399, 296] on td "Custom" at bounding box center [392, 308] width 30 height 33
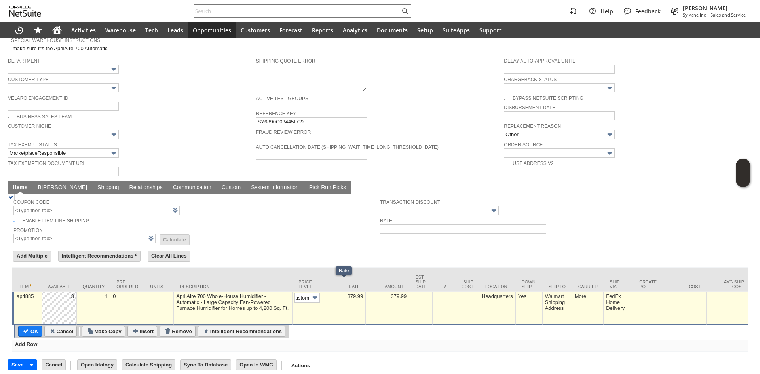
scroll to position [0, 0]
click at [338, 293] on td "379.99" at bounding box center [344, 308] width 44 height 33
type input "0.00"
drag, startPoint x: 28, startPoint y: 321, endPoint x: 222, endPoint y: 139, distance: 265.7
click at [28, 326] on input "OK" at bounding box center [30, 331] width 23 height 10
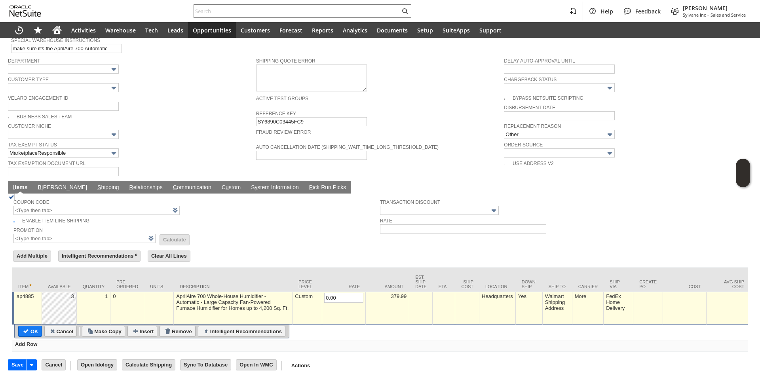
type input "Add"
type input "Copy Previous"
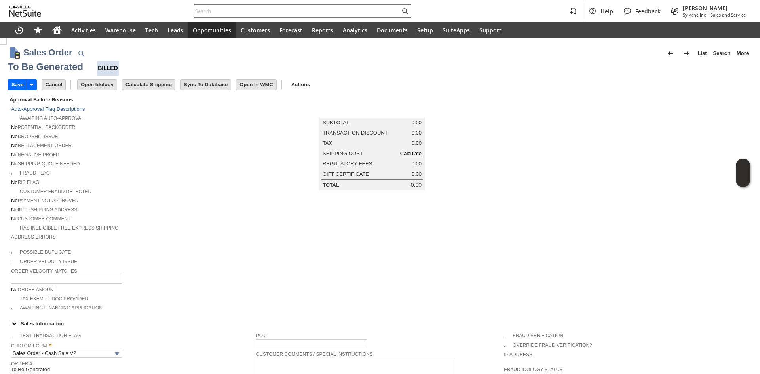
click at [415, 154] on link "Calculate" at bounding box center [410, 153] width 21 height 6
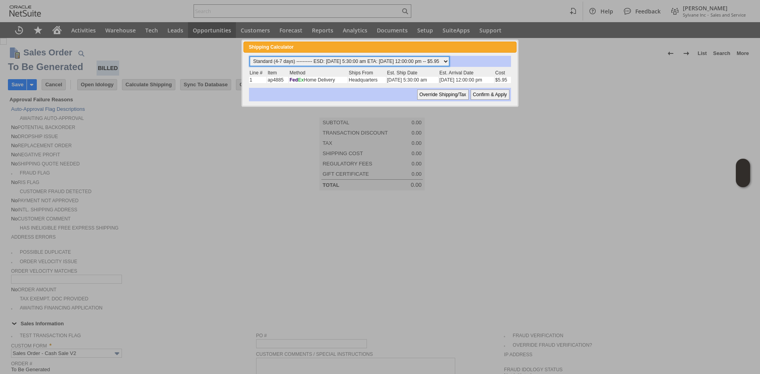
click at [351, 61] on select "Standard (4-7 days) ---------- ESD: 08/14/2025 5:30:00 am ETA: 08/15/2025 12:00…" at bounding box center [349, 61] width 199 height 9
select select "2 Day ------------------------ ESD: 08/14/2025 5:30:00 am ETA: 08/15/2025 12:00…"
click at [250, 57] on select "Standard (4-7 days) ---------- ESD: 08/14/2025 5:30:00 am ETA: 08/15/2025 12:00…" at bounding box center [349, 61] width 199 height 9
click at [484, 90] on input "Confirm & Apply" at bounding box center [489, 94] width 39 height 10
type input "NotExempt"
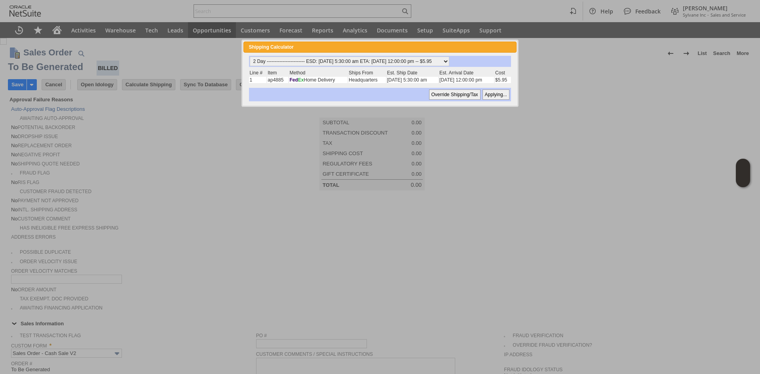
type input "Add"
type input "Copy Previous"
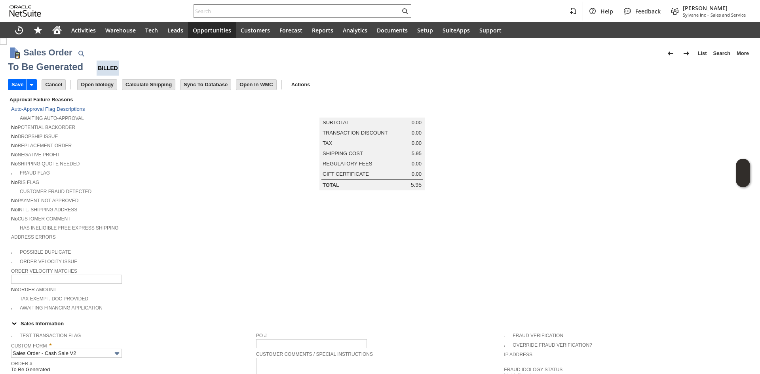
scroll to position [509, 0]
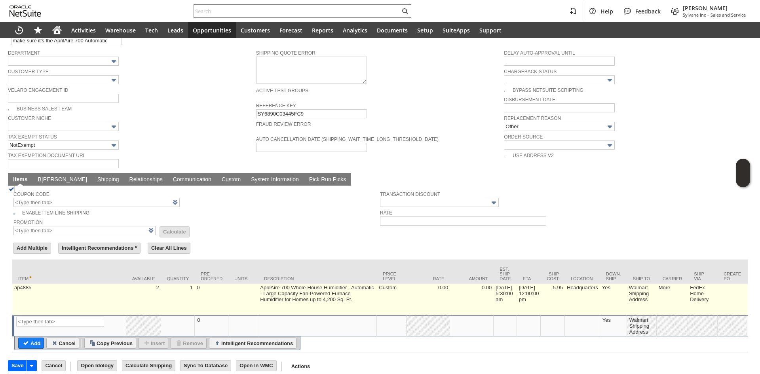
click at [556, 292] on td "5.95" at bounding box center [552, 300] width 24 height 32
type input "5.95"
type input "OK"
type input "Make Copy"
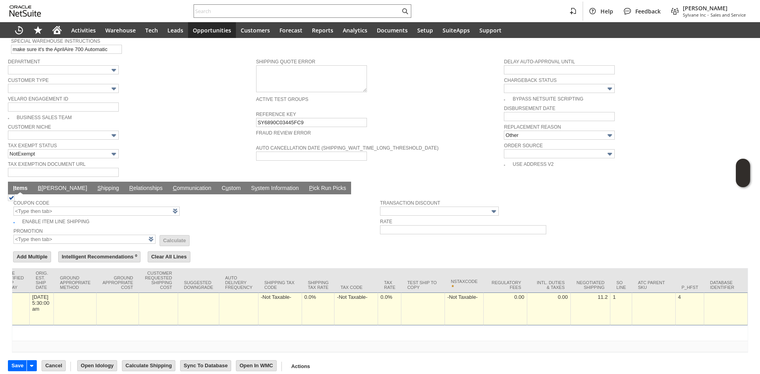
scroll to position [0, 0]
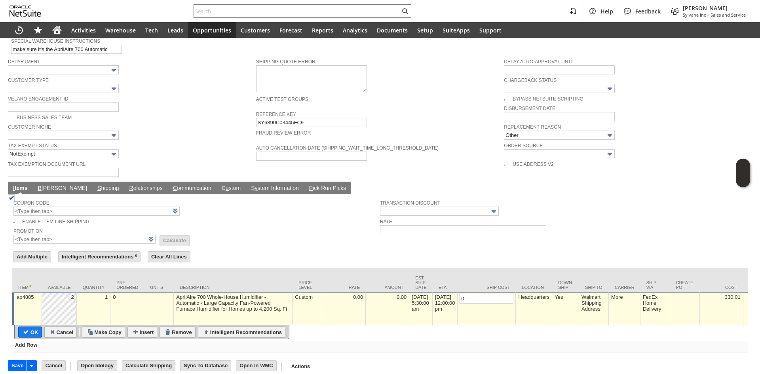
type input "0"
click at [27, 327] on input "OK" at bounding box center [30, 332] width 23 height 10
type input "Add"
type input "Copy Previous"
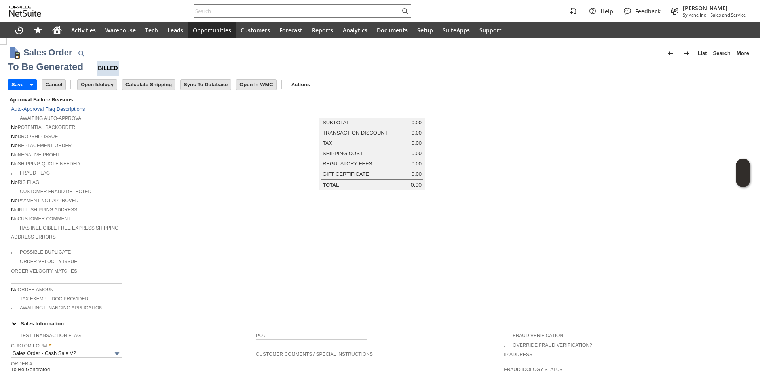
click at [224, 214] on div "No Customer Comment" at bounding box center [133, 218] width 245 height 8
click at [21, 88] on input "Save" at bounding box center [17, 85] width 18 height 10
